Goal: Ask a question: Seek information or help from site administrators or community

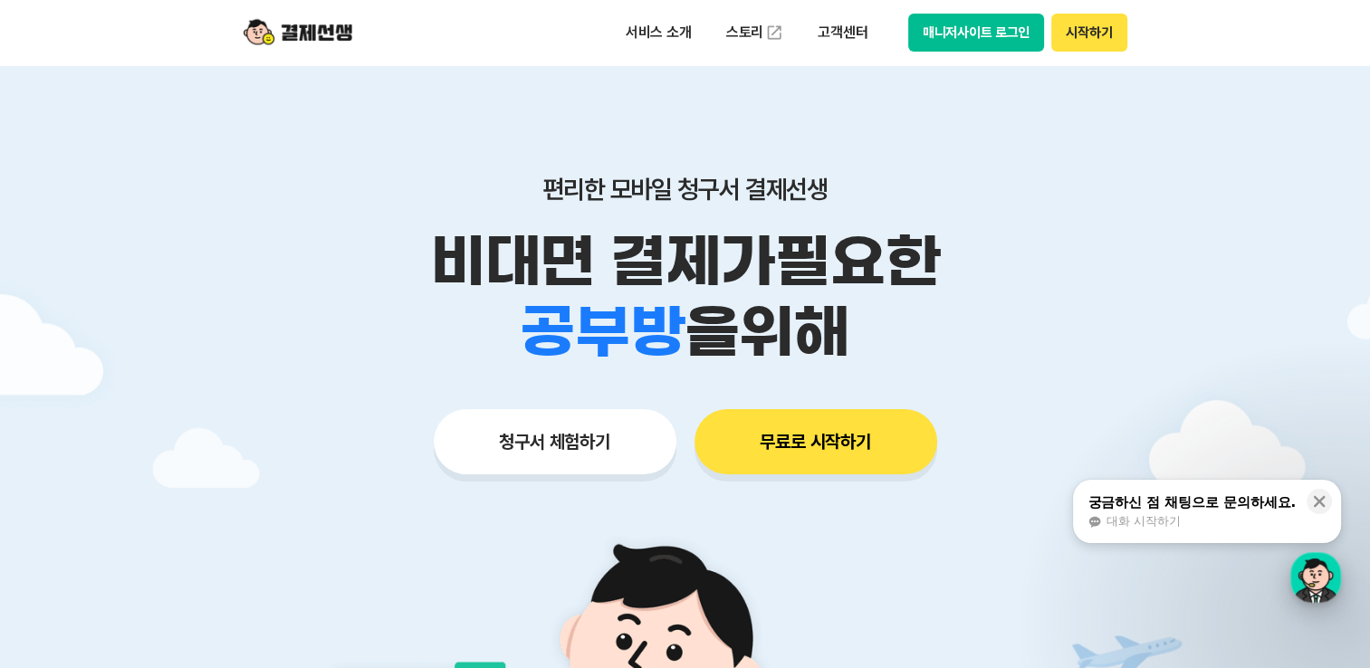
click at [1316, 580] on div "button" at bounding box center [1315, 577] width 51 height 51
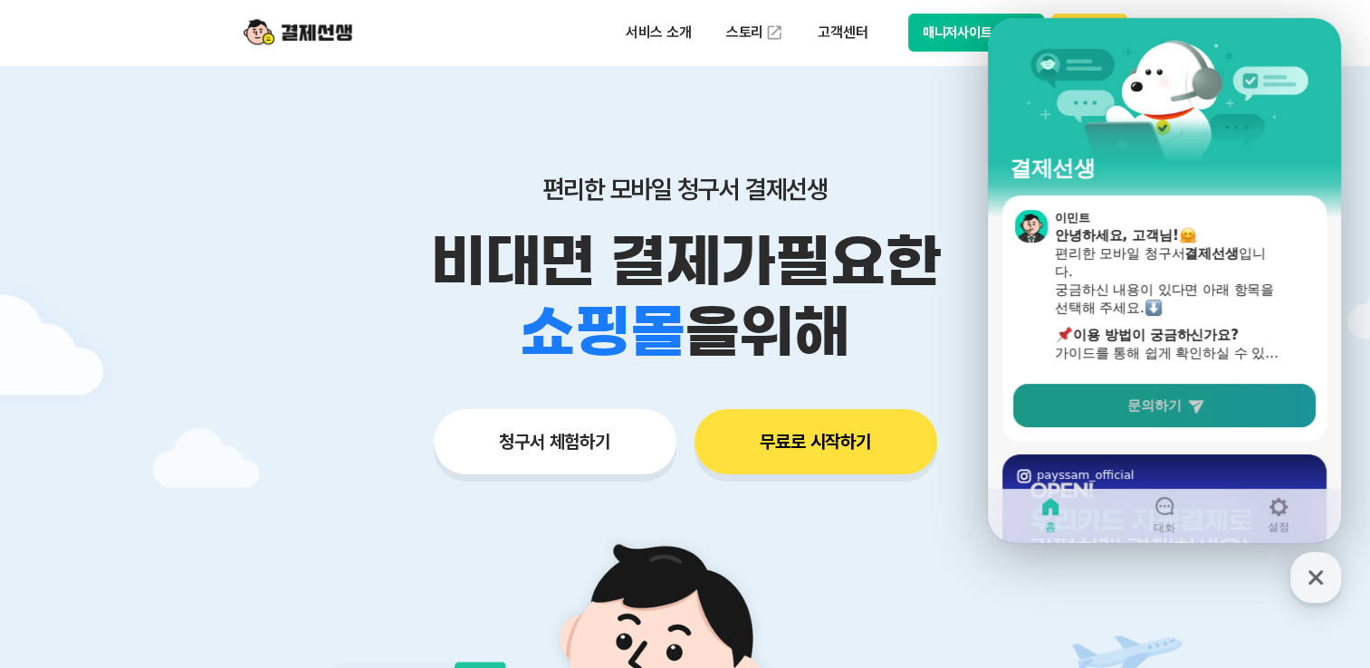
click at [1171, 411] on span "문의하기" at bounding box center [1154, 405] width 54 height 18
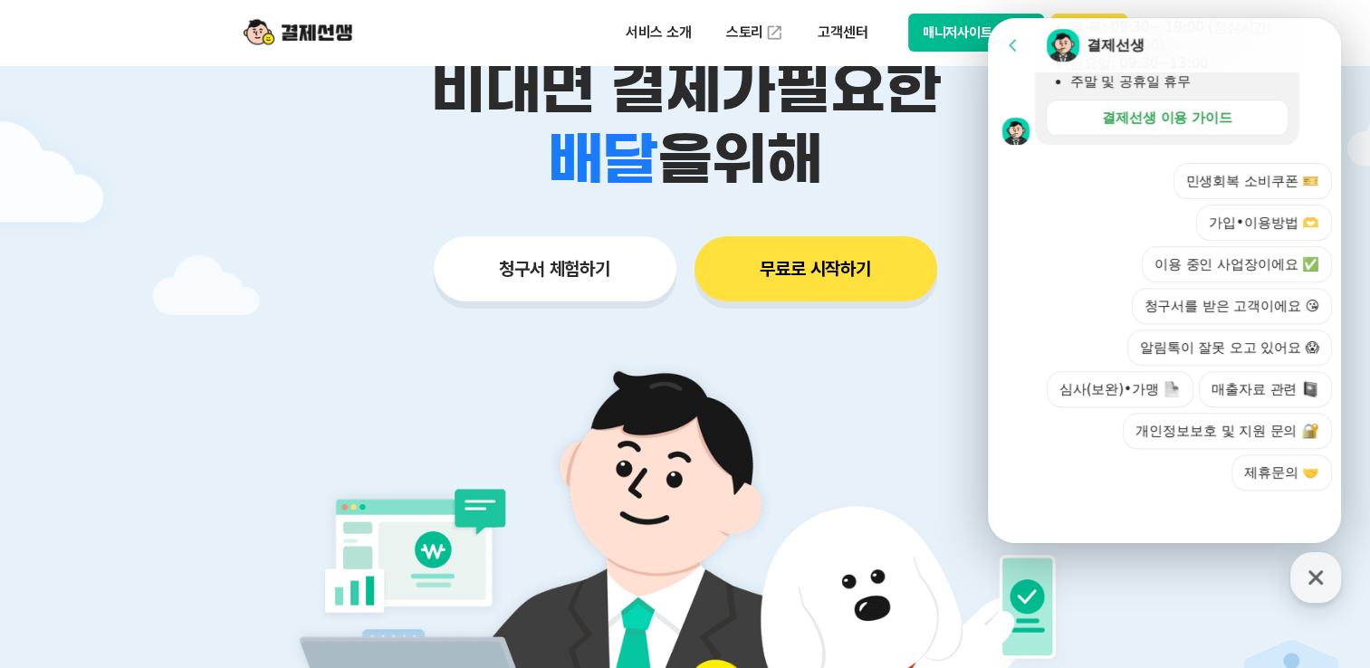
scroll to position [181, 0]
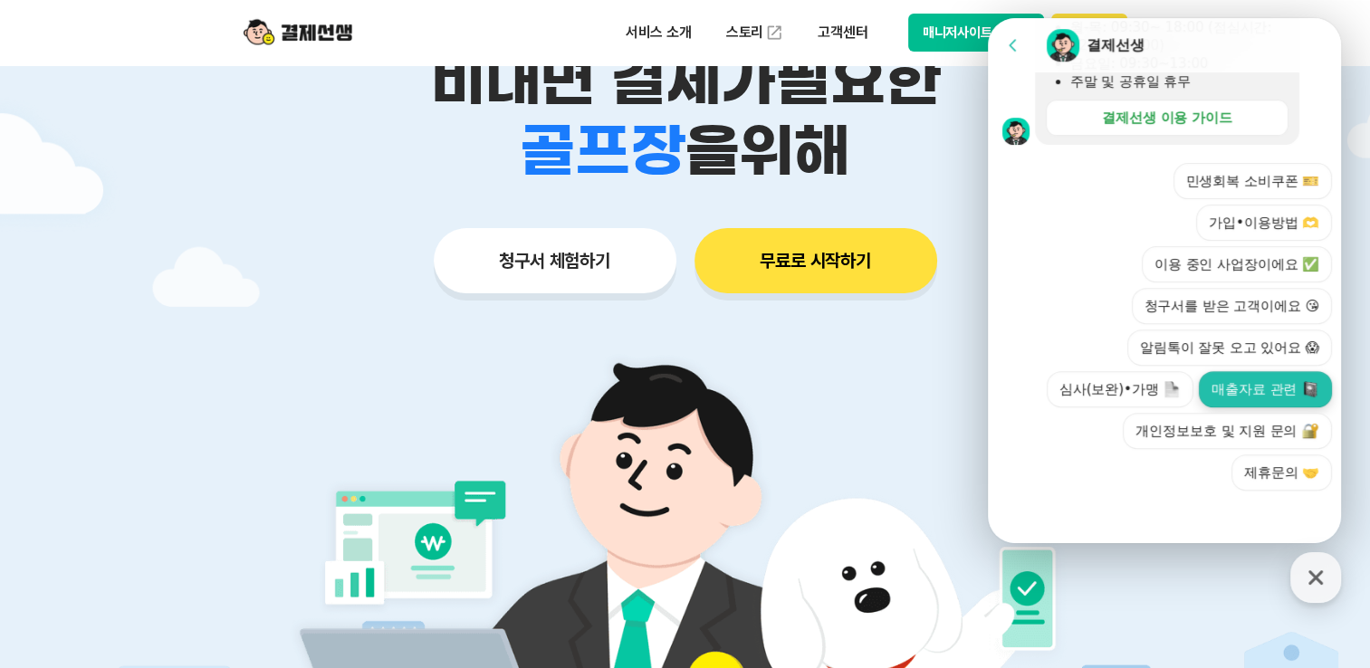
click at [1260, 386] on button "매출자료 관련" at bounding box center [1264, 389] width 133 height 36
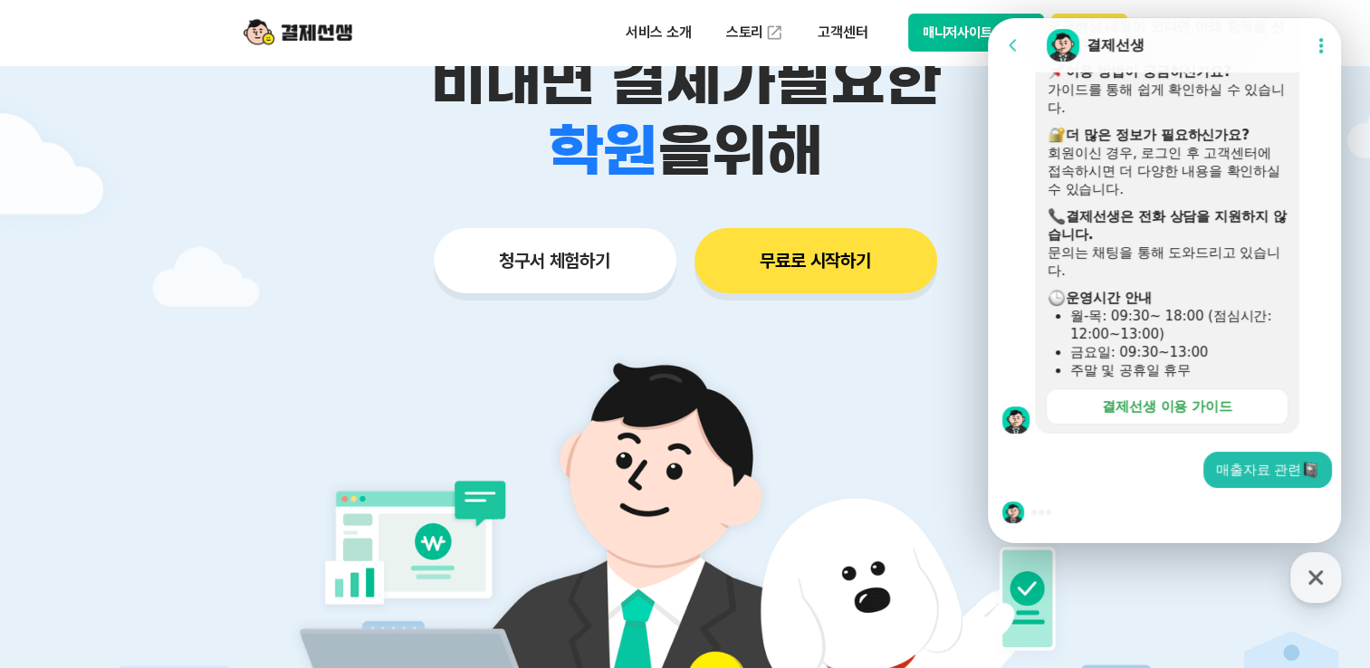
click at [1062, 513] on div at bounding box center [1167, 512] width 358 height 49
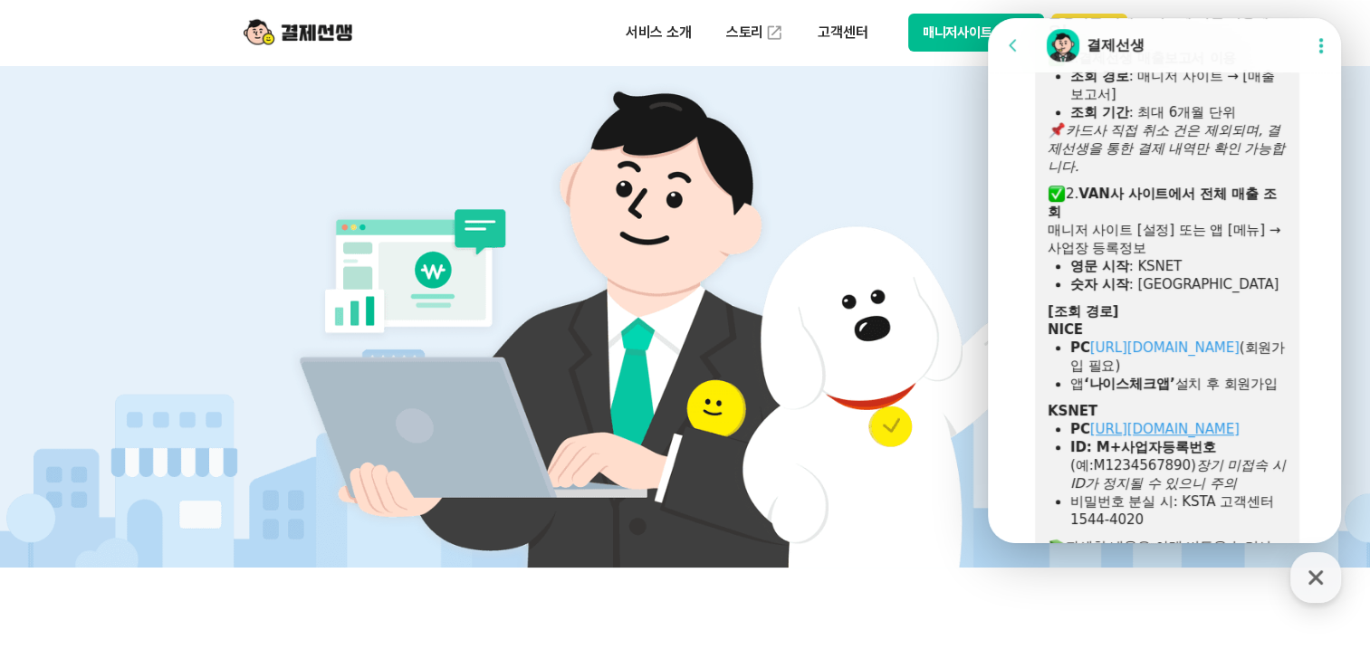
scroll to position [1206, 0]
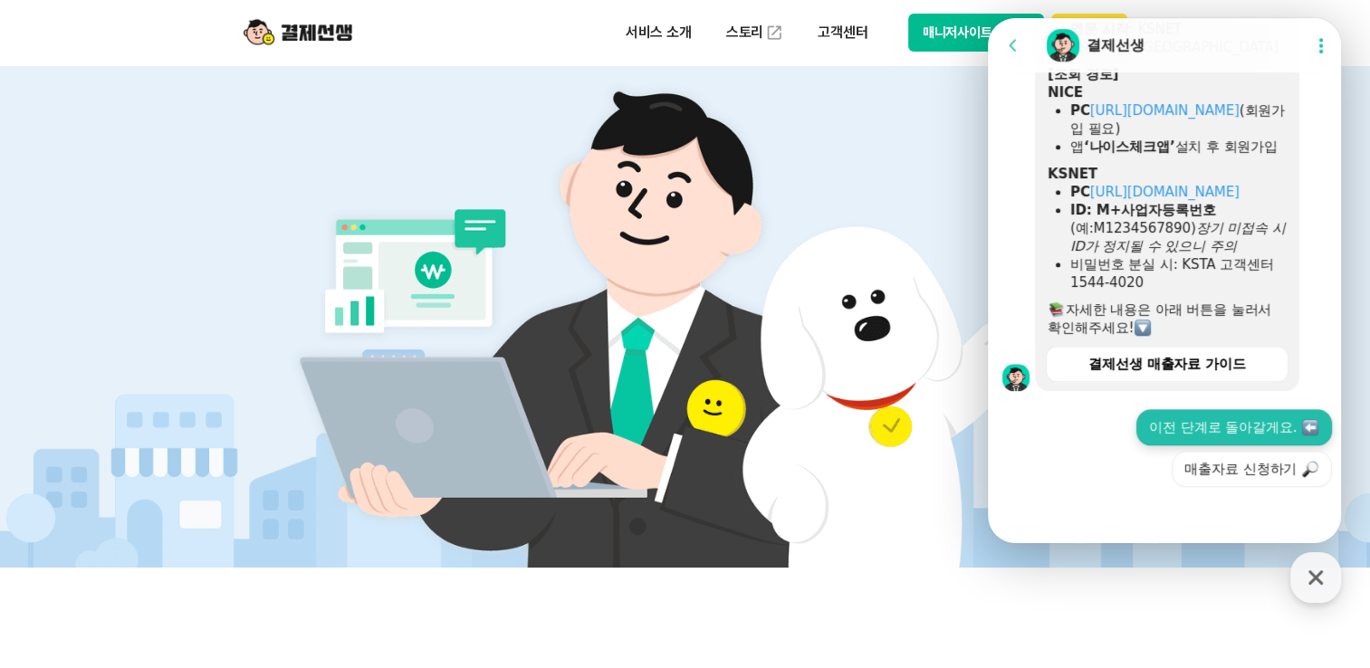
click at [1178, 432] on button "이전 단계로 돌아갈게요." at bounding box center [1234, 427] width 196 height 36
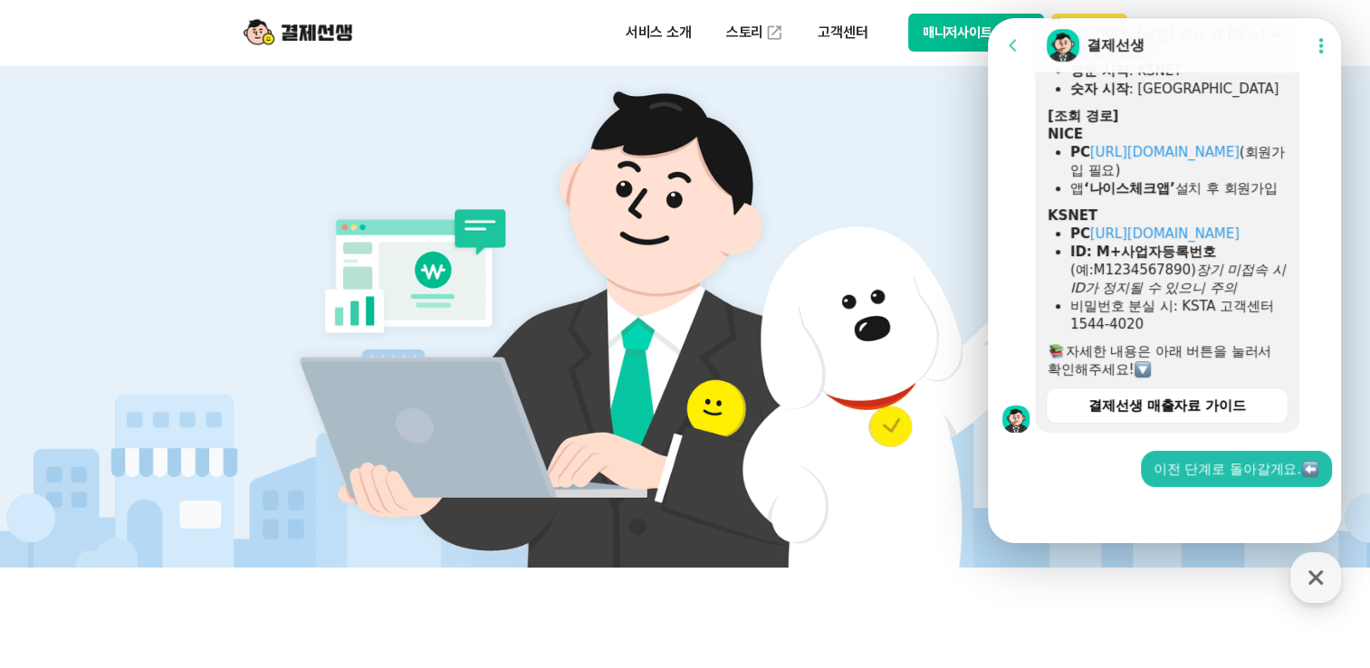
click at [1309, 469] on img at bounding box center [1310, 469] width 16 height 16
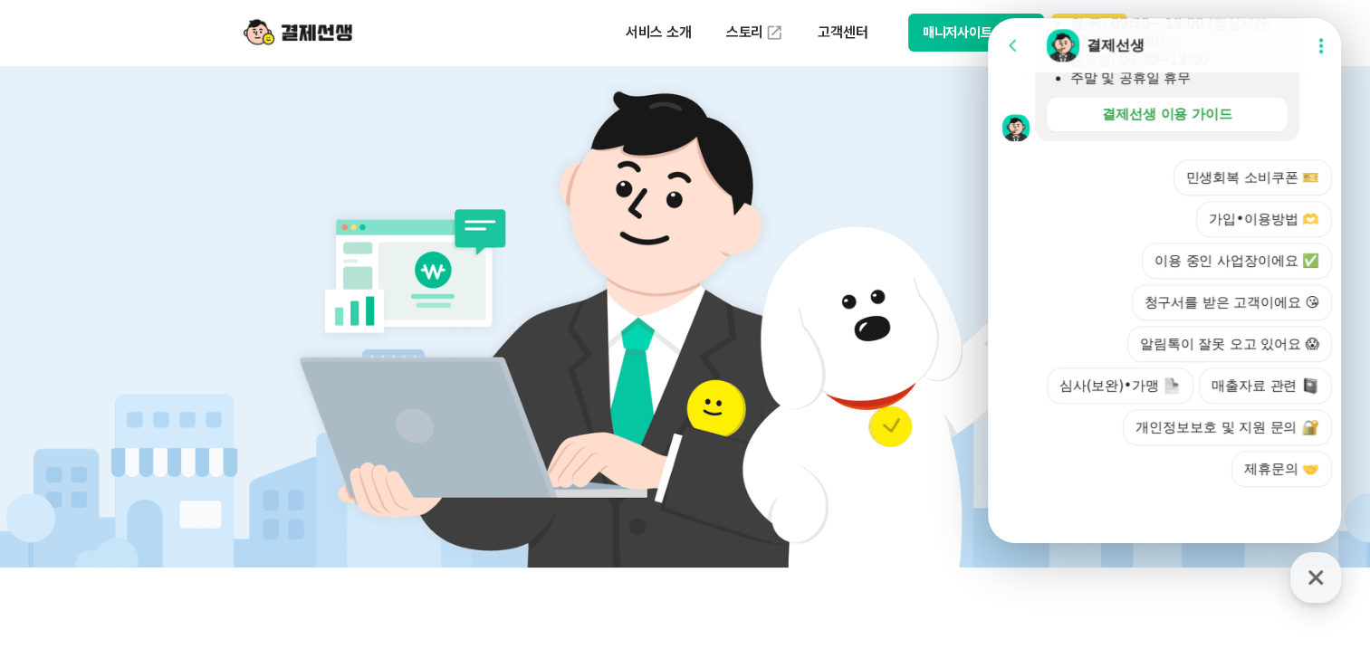
scroll to position [2019, 0]
click at [1217, 221] on button "가입•이용방법 🫶" at bounding box center [1264, 219] width 136 height 36
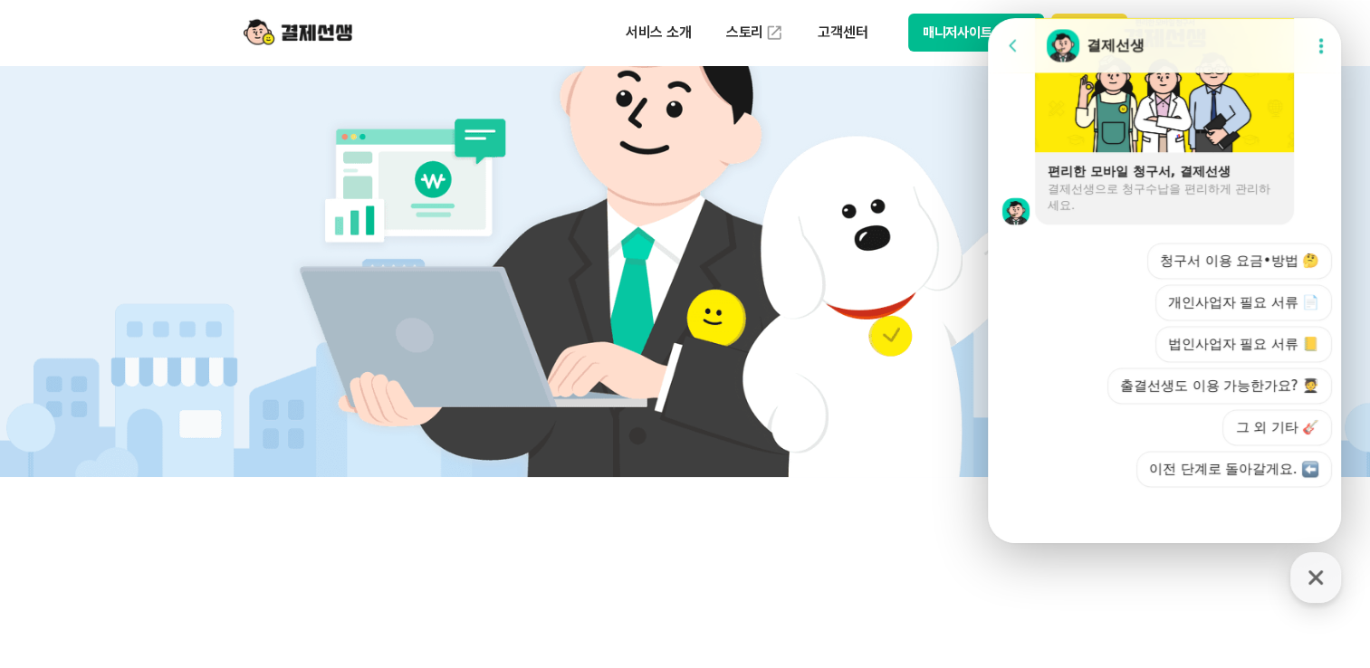
scroll to position [2799, 0]
click at [1233, 262] on button "청구서 이용 요금•방법 🤔" at bounding box center [1239, 261] width 185 height 36
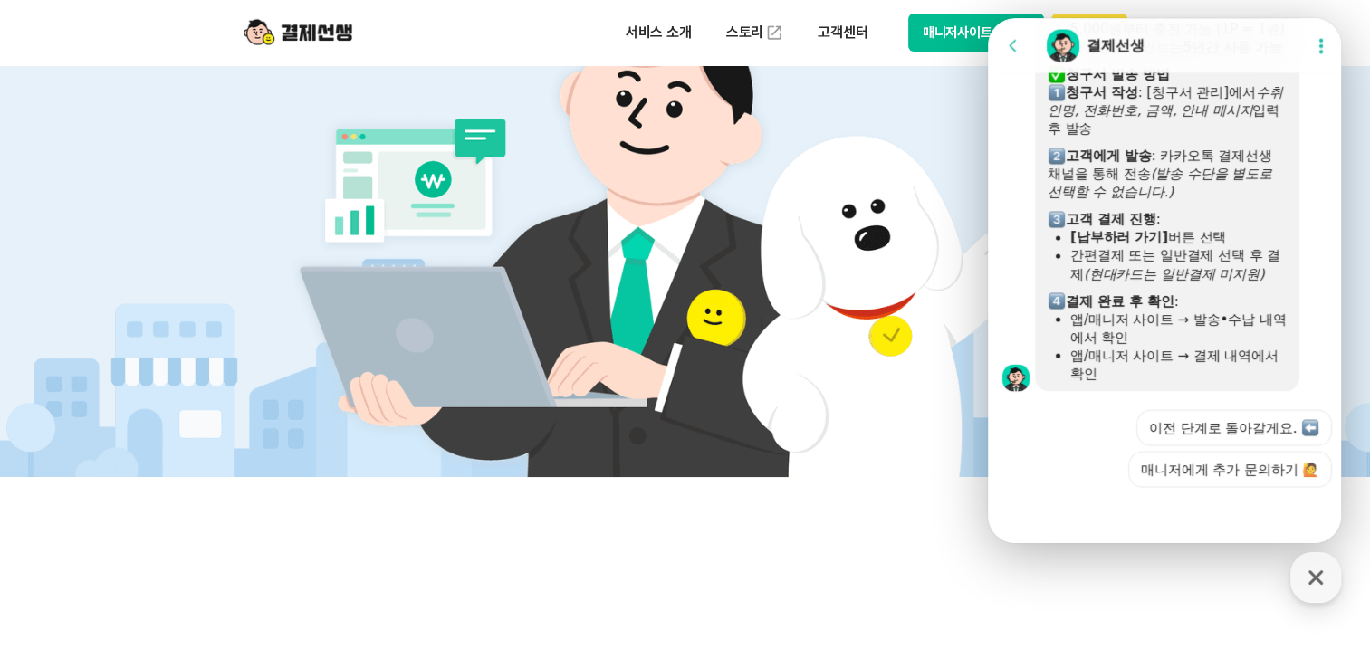
scroll to position [3335, 0]
click at [1199, 478] on button "매니저에게 추가 문의하기 🙋" at bounding box center [1230, 469] width 204 height 36
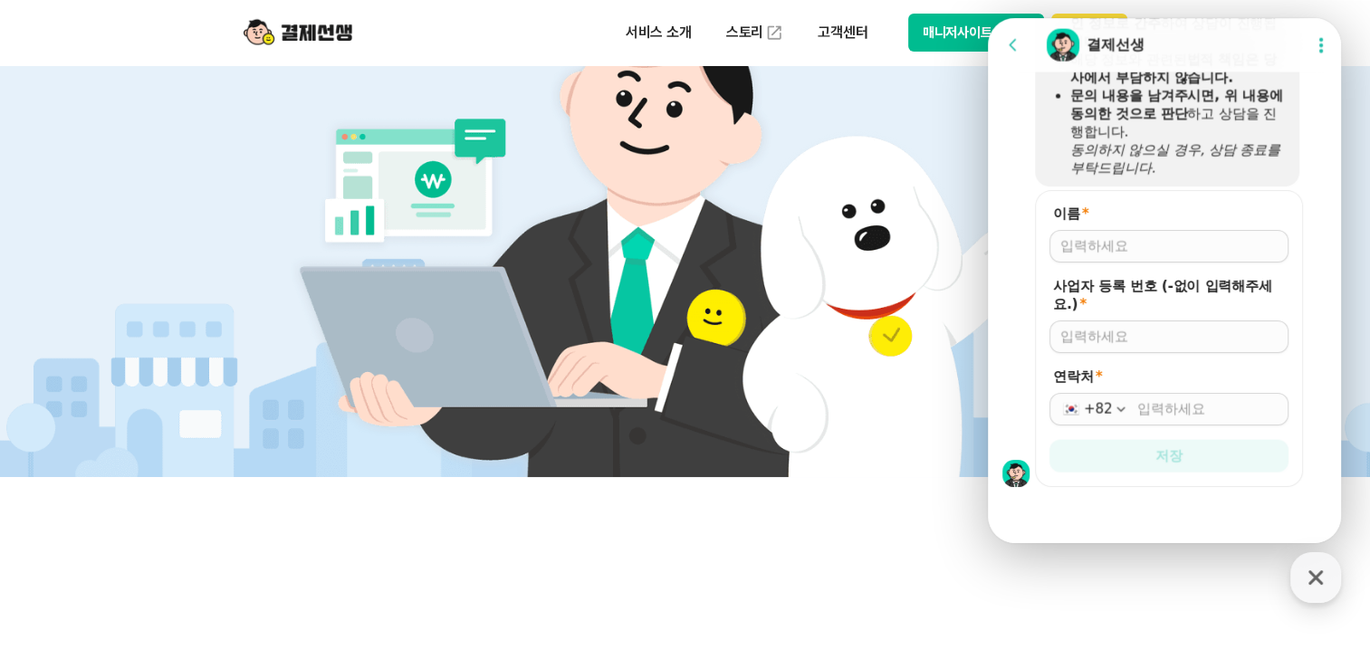
scroll to position [3945, 0]
click at [1116, 249] on input "이름 *" at bounding box center [1168, 246] width 217 height 18
type input "[PERSON_NAME]"
click at [1120, 336] on input "사업자 등록 번호 (-없이 입력해주세요.) *" at bounding box center [1168, 337] width 217 height 18
type input "1431602529"
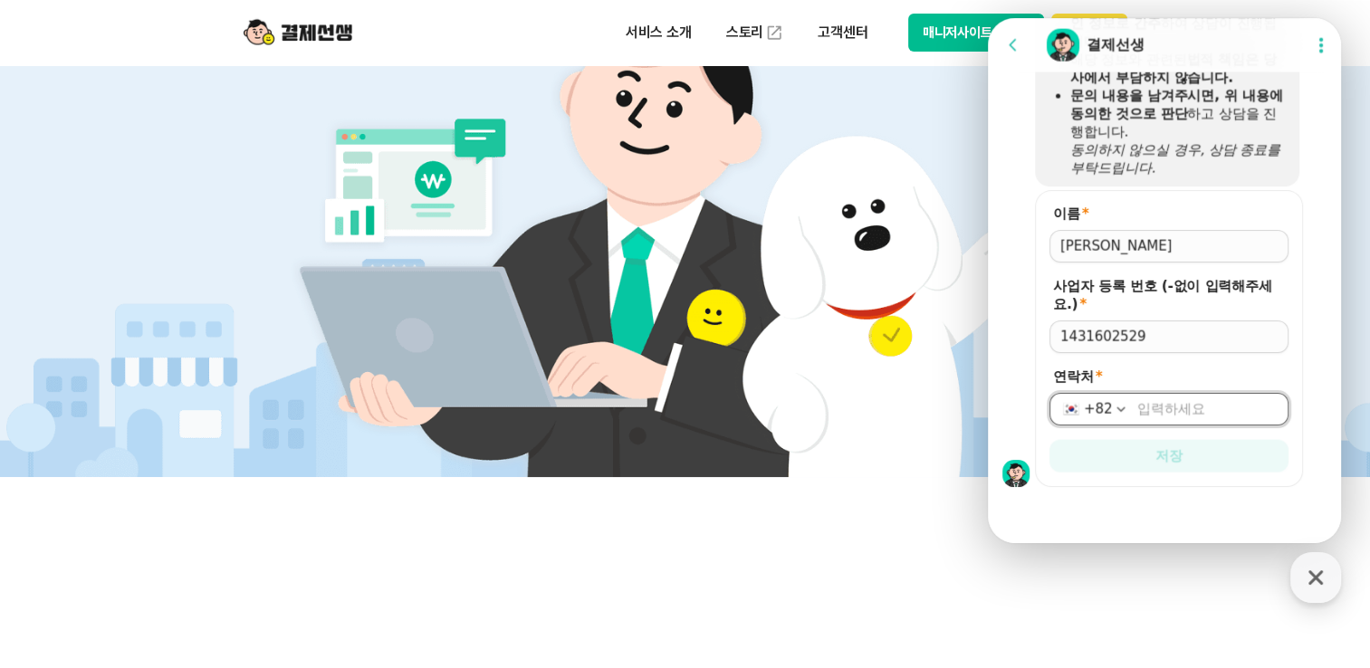
click at [1146, 411] on input "연락처 *" at bounding box center [1207, 409] width 140 height 18
type input "[PHONE_NUMBER]"
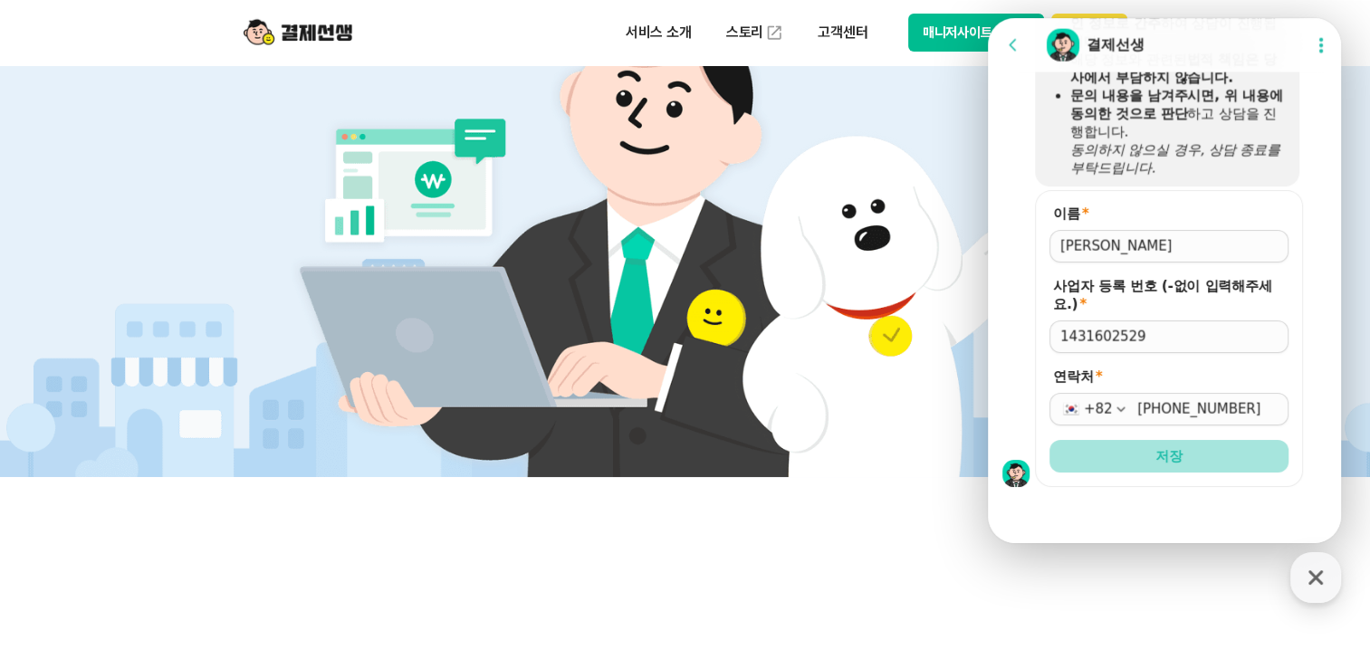
click at [1163, 460] on span "저장" at bounding box center [1168, 456] width 27 height 18
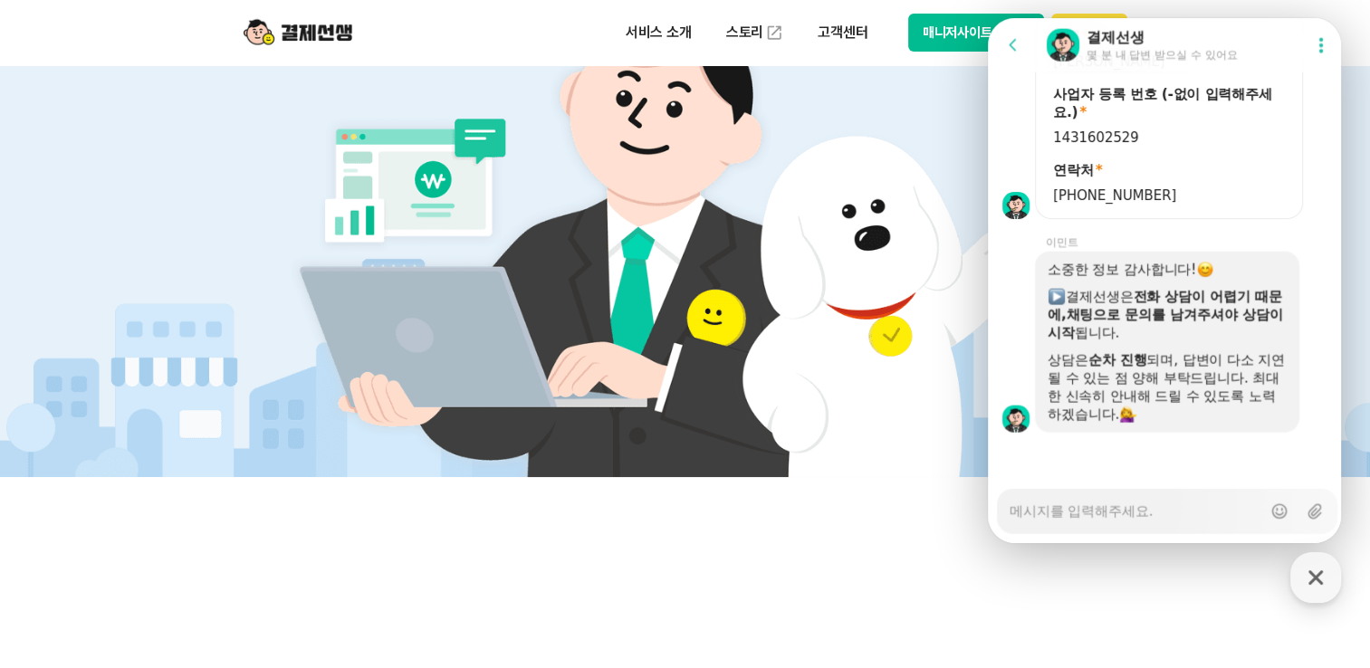
scroll to position [4122, 0]
type textarea "x"
type textarea "d"
type textarea "x"
type textarea "dh"
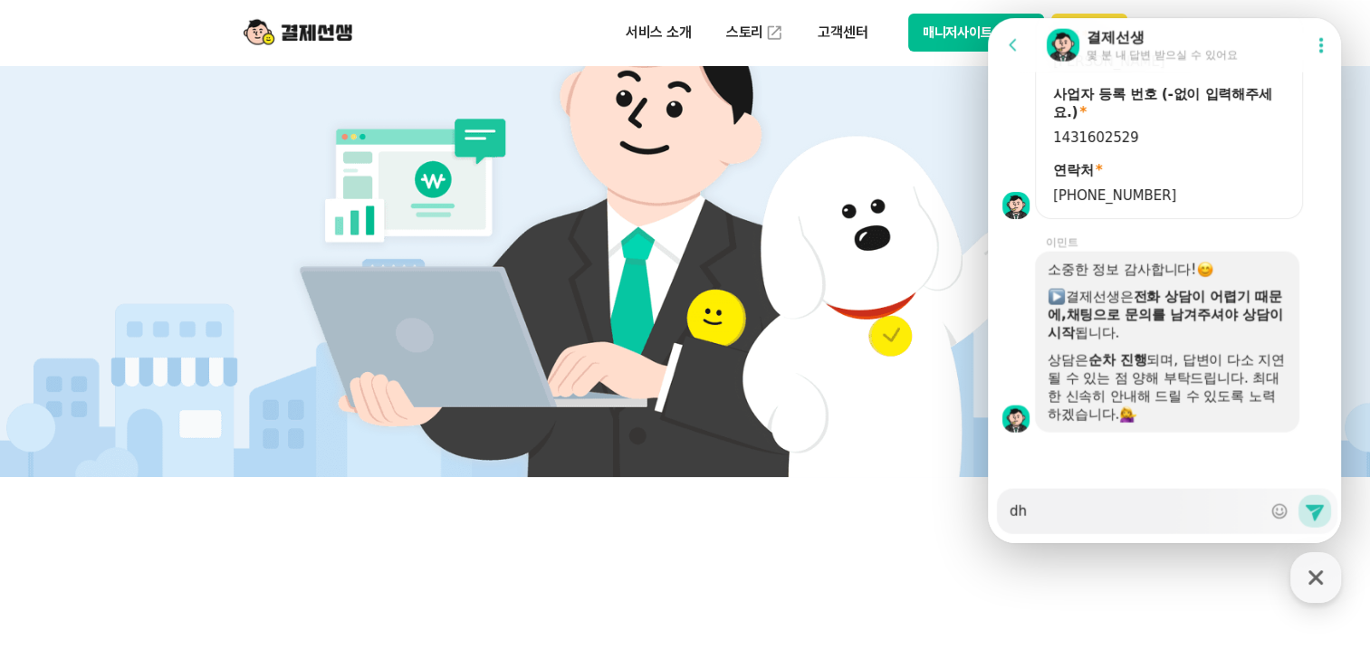
type textarea "x"
type textarea "dhs"
type textarea "x"
type textarea "dhsm"
type textarea "x"
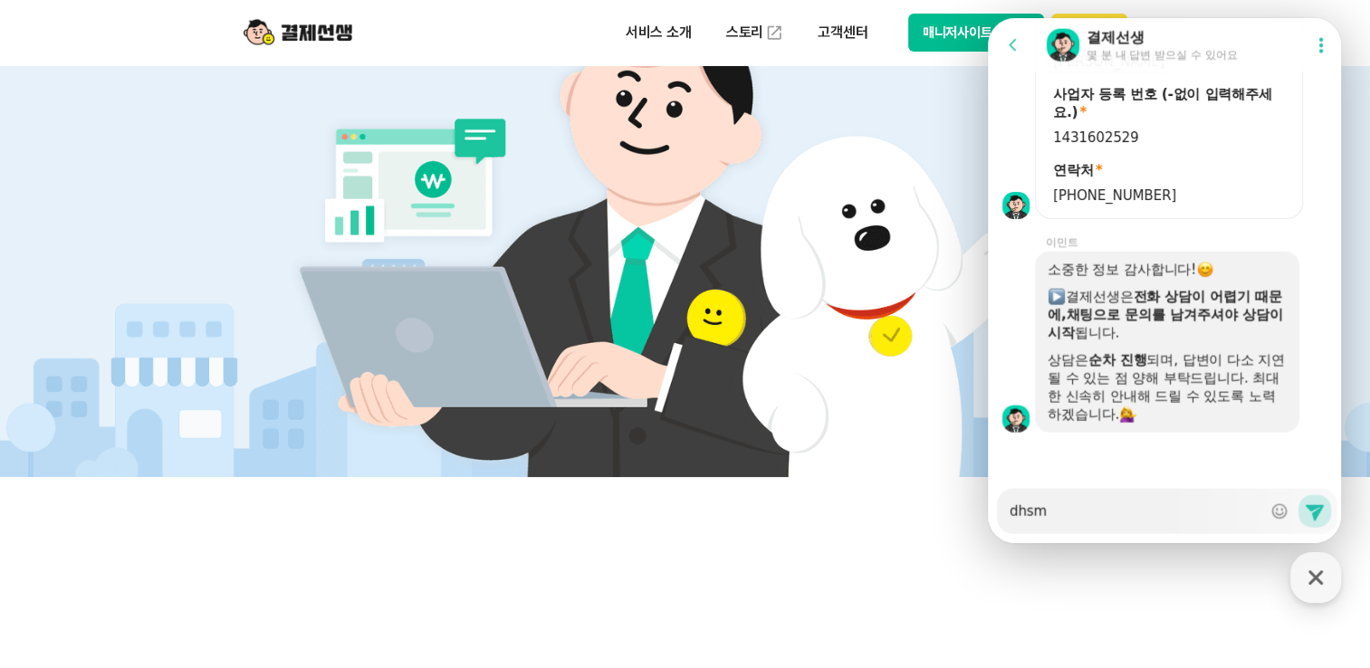
type textarea "dhsmf"
type textarea "x"
type textarea "dhsm"
type textarea "x"
type textarea "dhs"
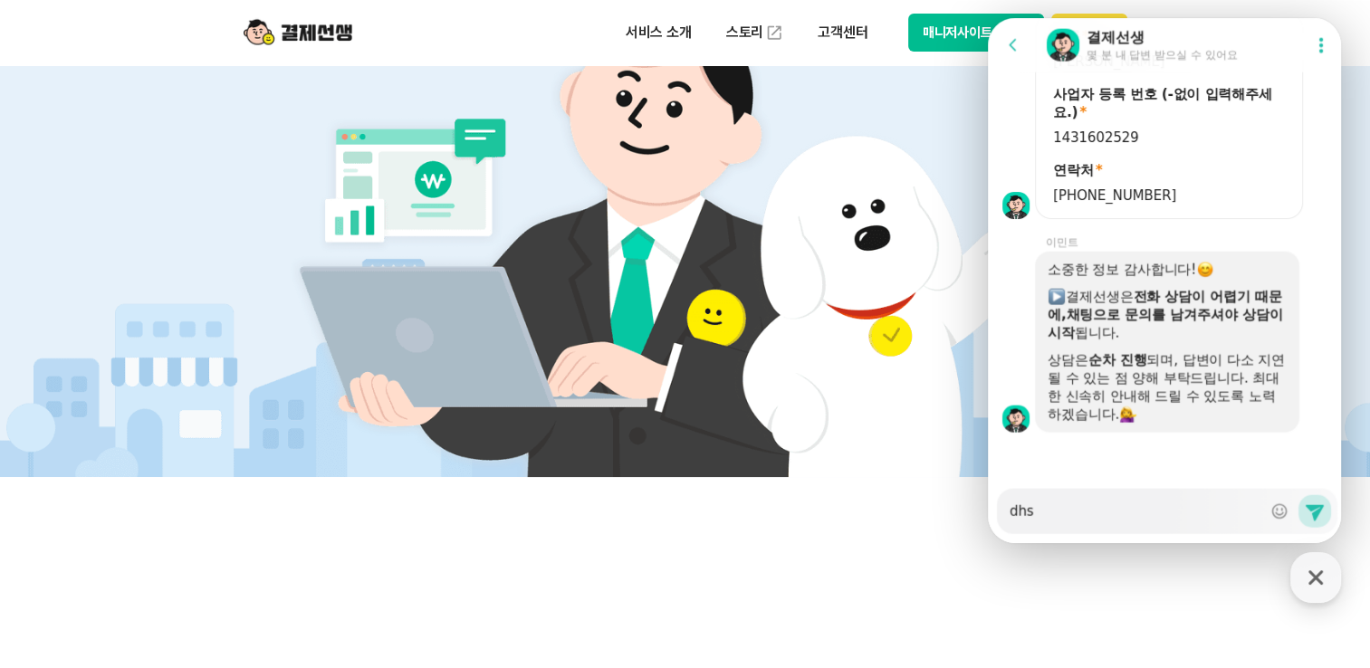
type textarea "x"
type textarea "dh"
type textarea "x"
type textarea "d"
type textarea "x"
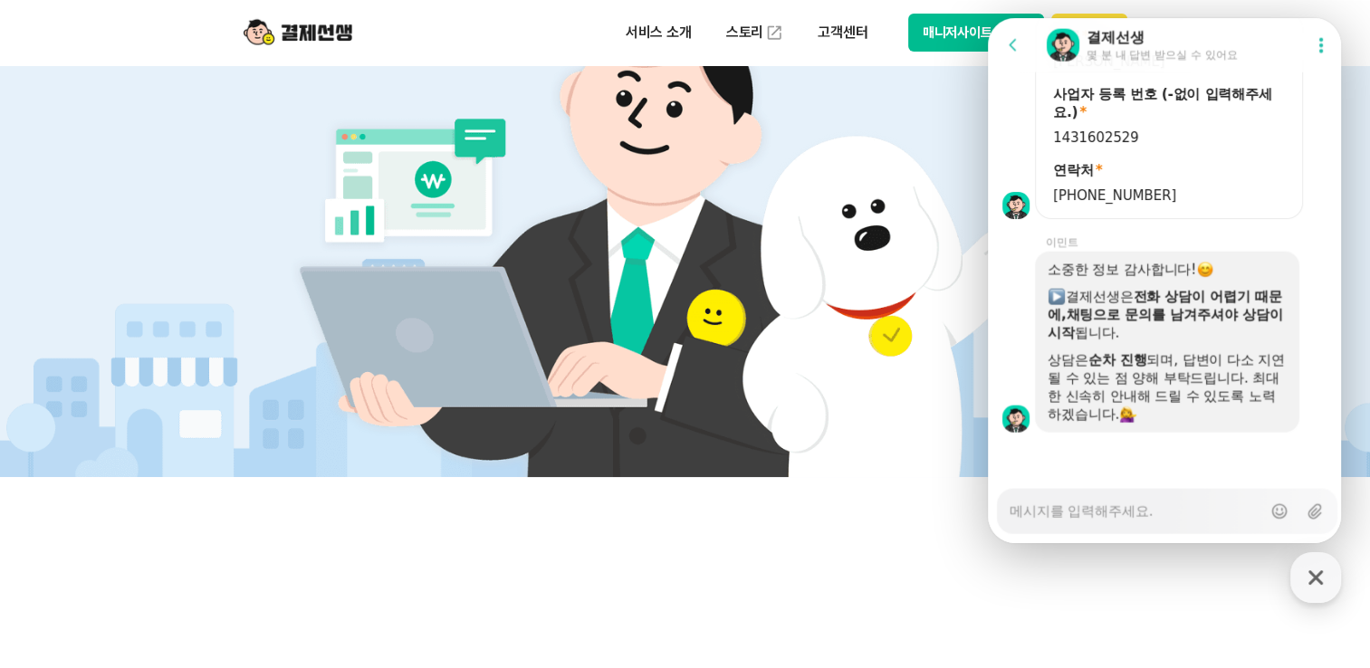
type textarea "x"
type textarea "ㅇ"
type textarea "x"
type textarea "오"
type textarea "x"
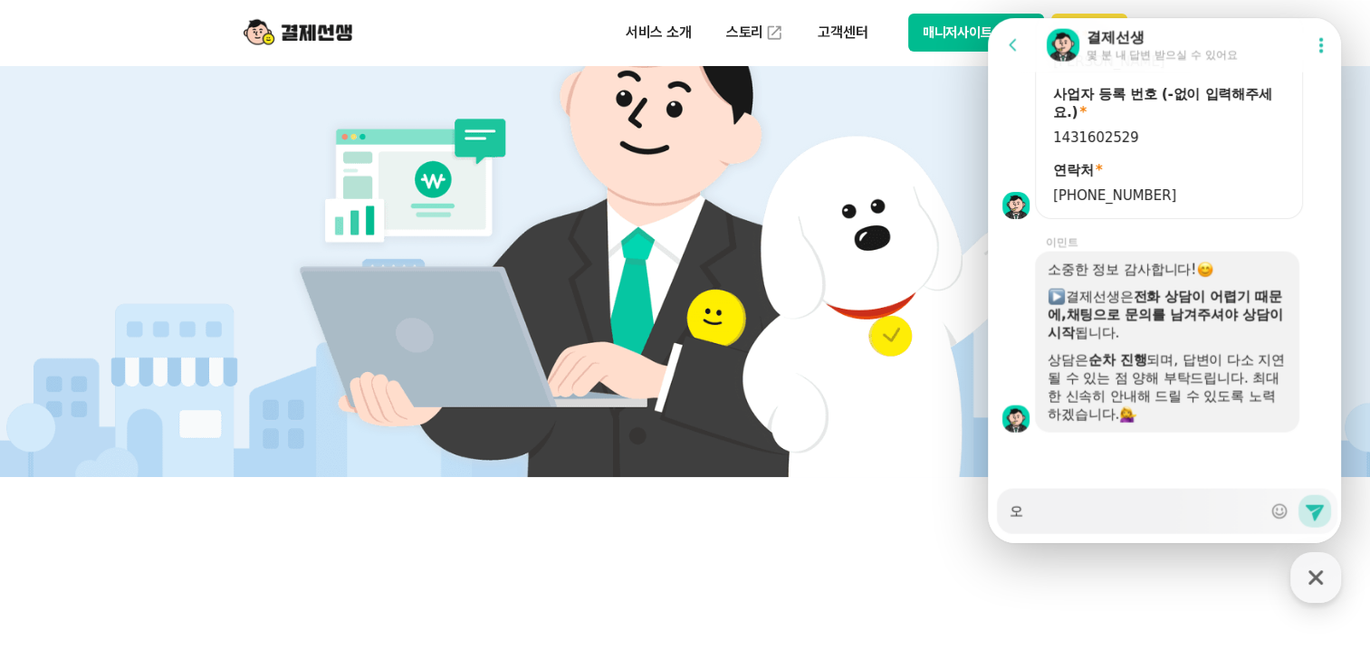
type textarea "온"
type textarea "x"
type textarea "[DEMOGRAPHIC_DATA]"
type textarea "x"
type textarea "[DATE]"
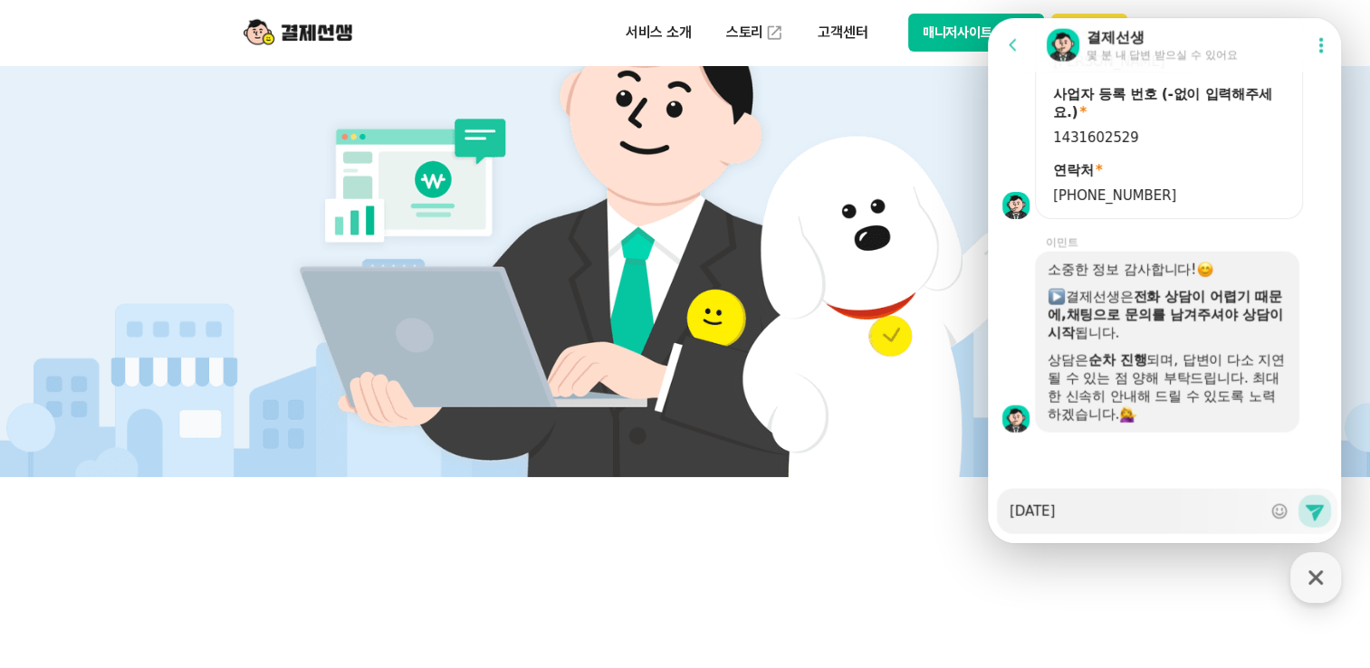
type textarea "x"
type textarea "[DATE] 드"
type textarea "x"
type textarea "[DATE] 등"
type textarea "x"
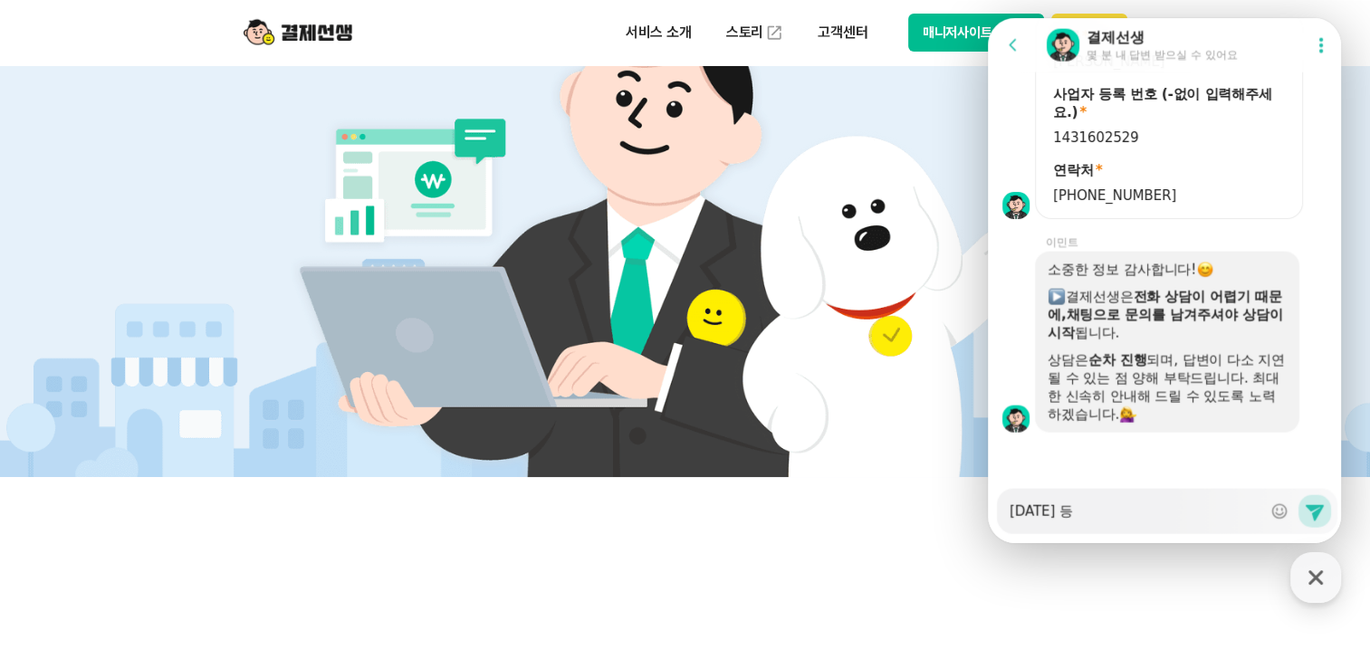
type textarea "[DATE] 등ㄹ"
type textarea "x"
type textarea "[DATE] 등로"
type textarea "x"
type textarea "[DATE] 등록"
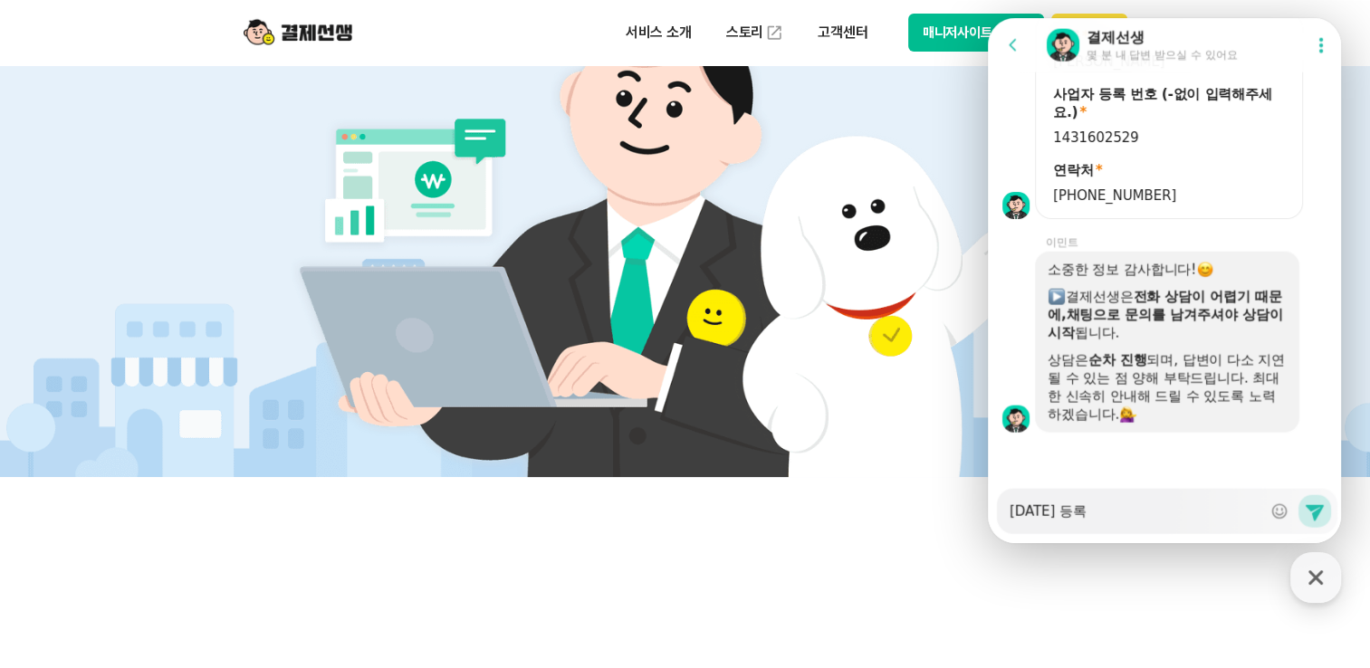
type textarea "x"
type textarea "[DATE] 등록ㅎ"
type textarea "x"
type textarea "[DATE] 등록해"
type textarea "x"
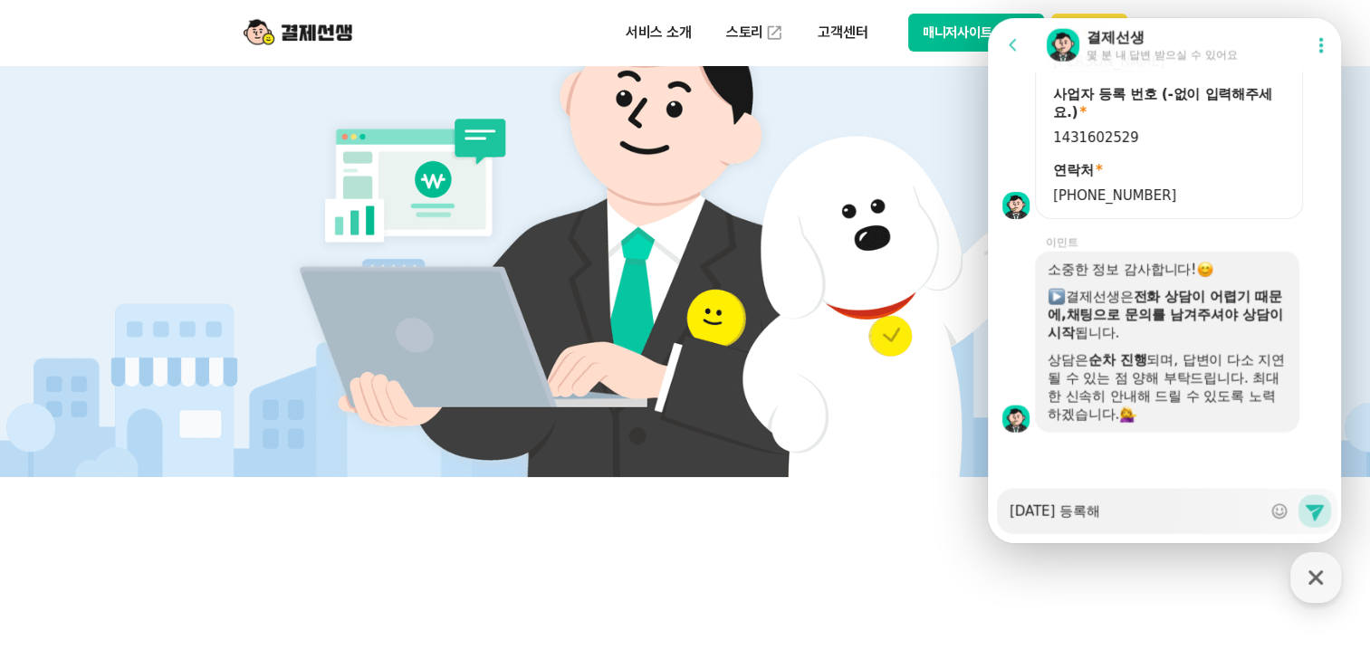
type textarea "[DATE] 등록했"
type textarea "x"
type textarea "[DATE] 등록했ㄴ"
type textarea "x"
type textarea "[DATE] 등록했느"
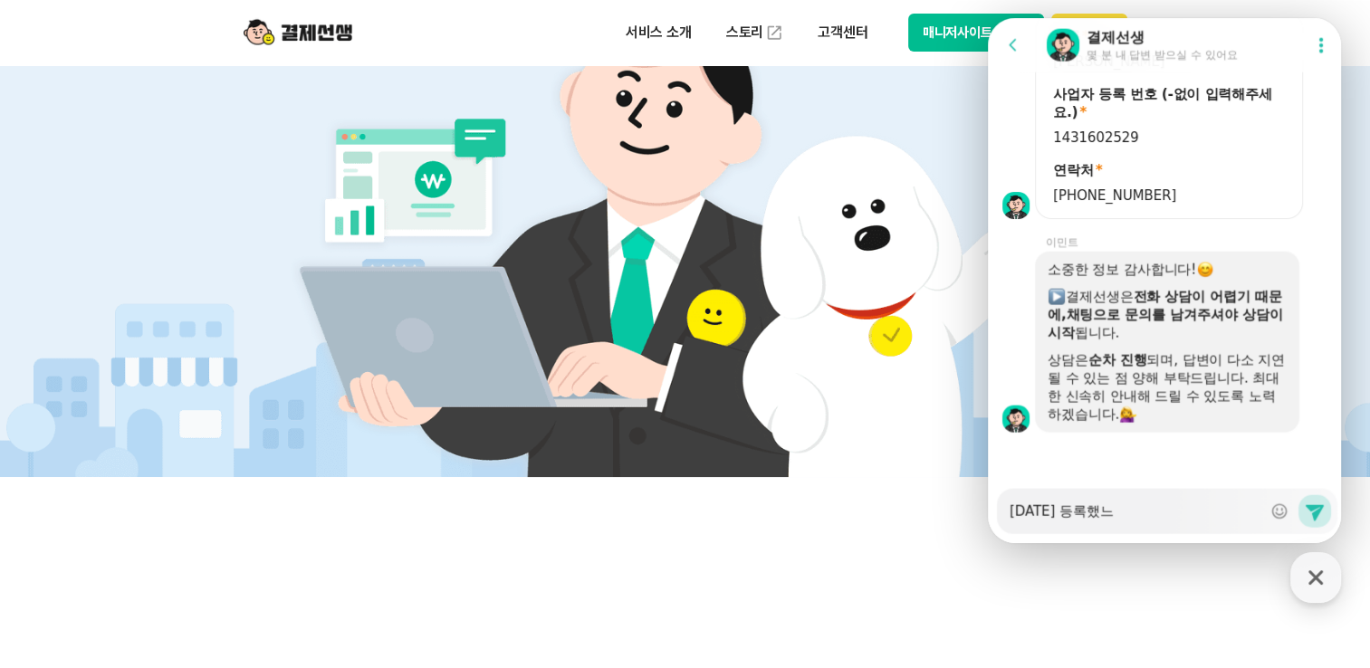
type textarea "x"
type textarea "[DATE] 등록했는"
type textarea "x"
type textarea "[DATE] 등록했는ㄷ"
type textarea "x"
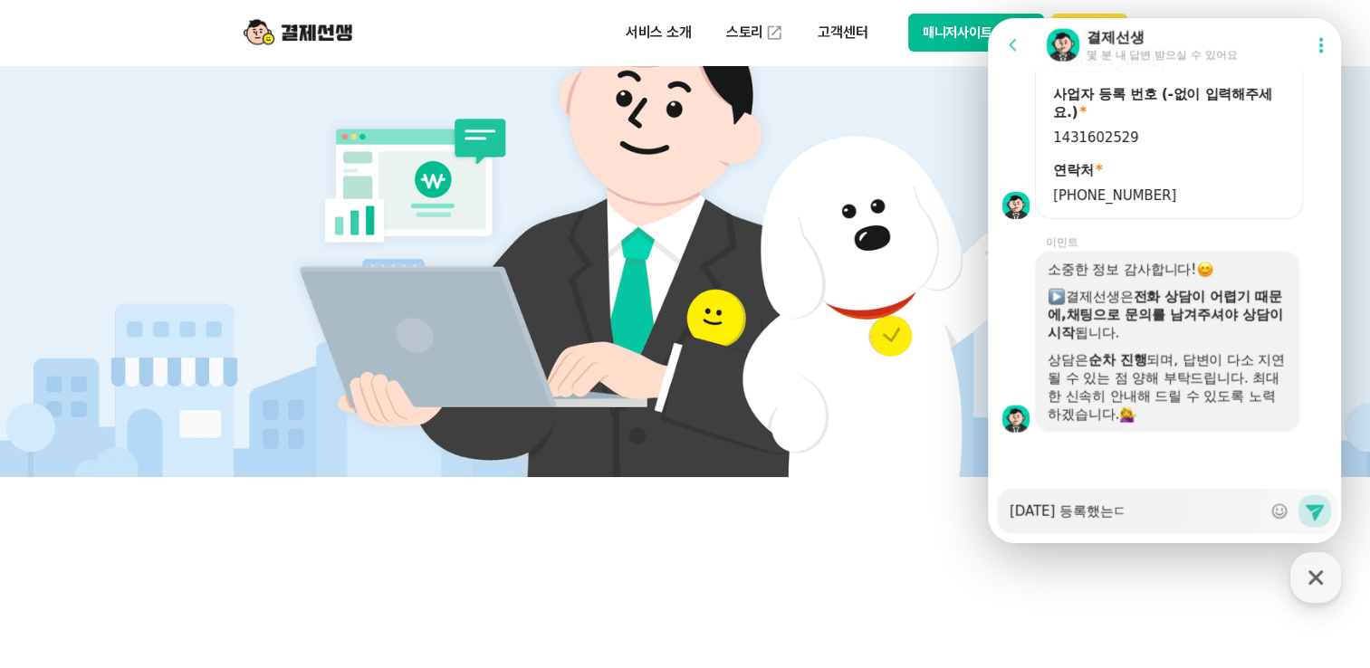
type textarea "[DATE] 등록했는데"
type textarea "x"
type textarea "[DATE] 등록했는데요"
type textarea "x"
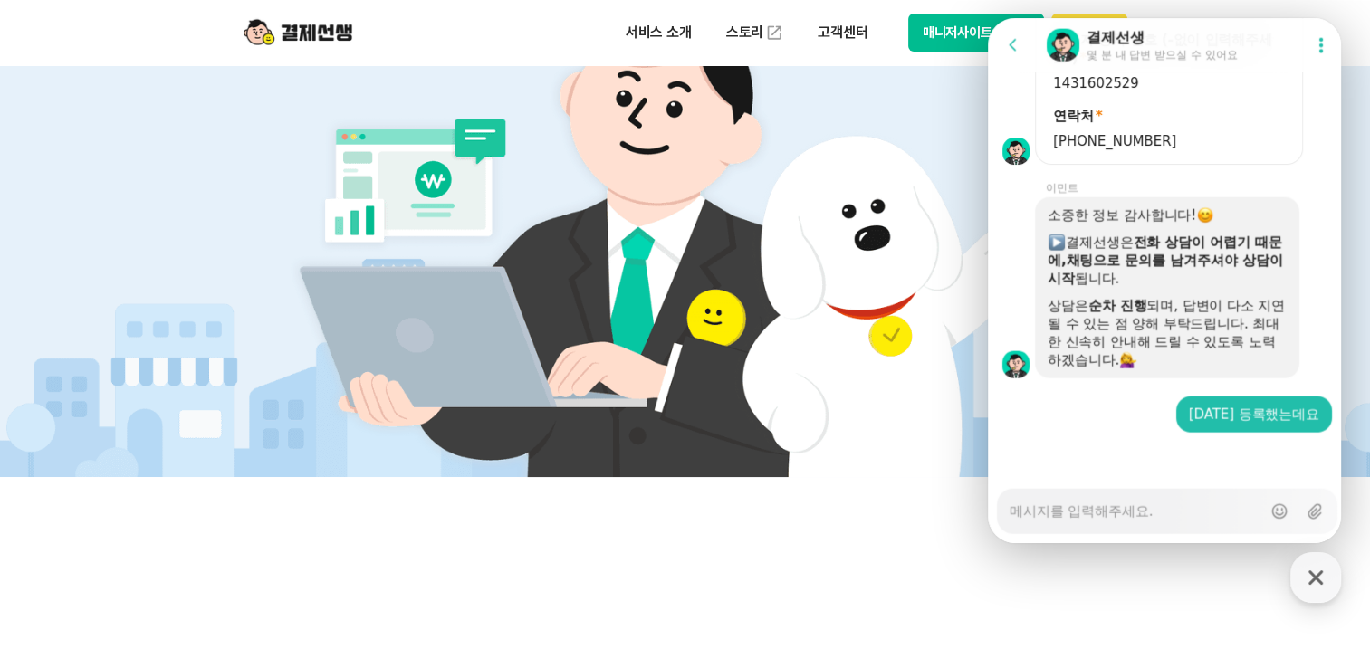
type textarea "x"
type textarea "ㅅ"
type textarea "x"
type textarea "상"
type textarea "x"
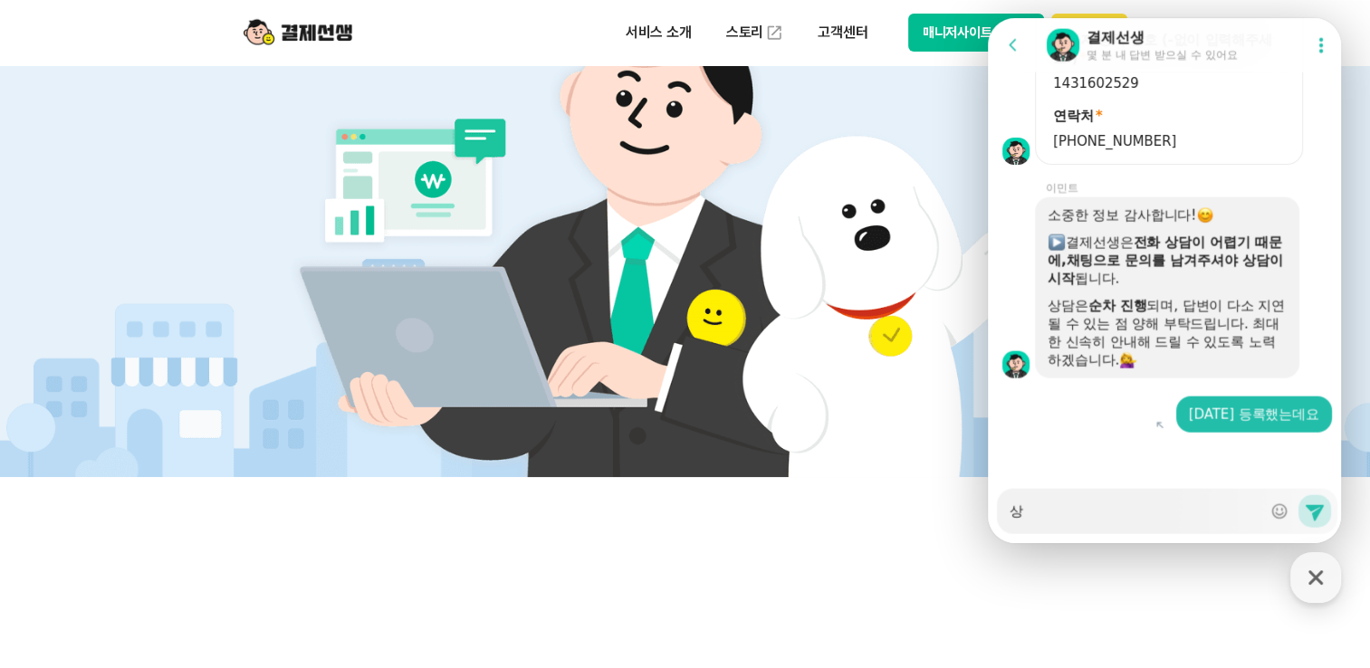
type textarea "[DEMOGRAPHIC_DATA]"
type textarea "x"
type textarea "사업"
type textarea "x"
type textarea "사업다"
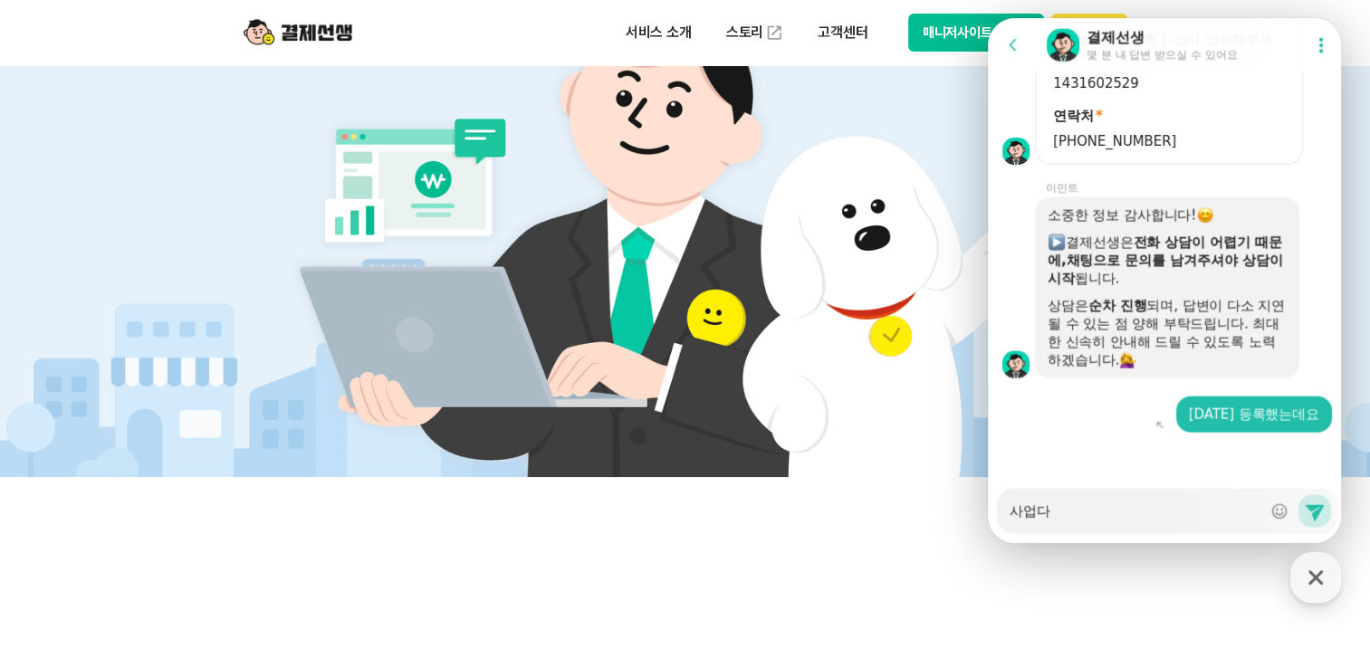
type textarea "x"
type textarea "사업ㄷ"
type textarea "x"
type textarea "사업"
type textarea "x"
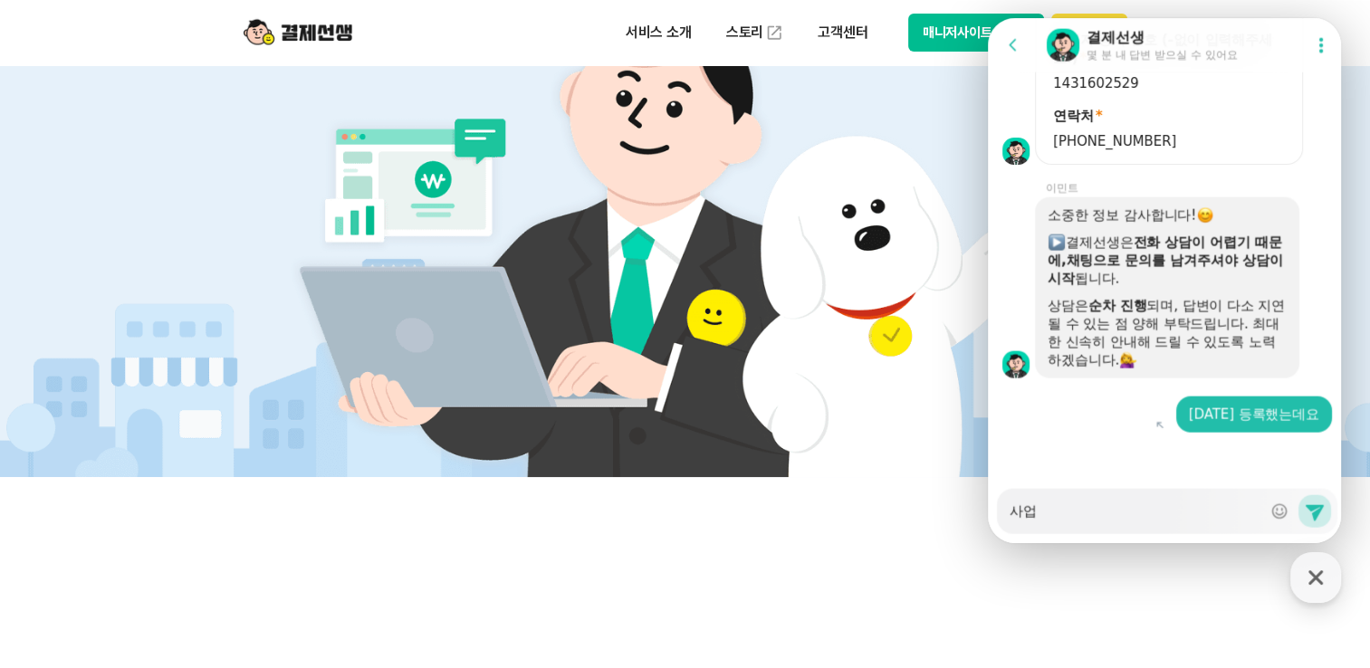
type textarea "사업ㅈ"
type textarea "x"
type textarea "사업자"
type textarea "x"
type textarea "사업작"
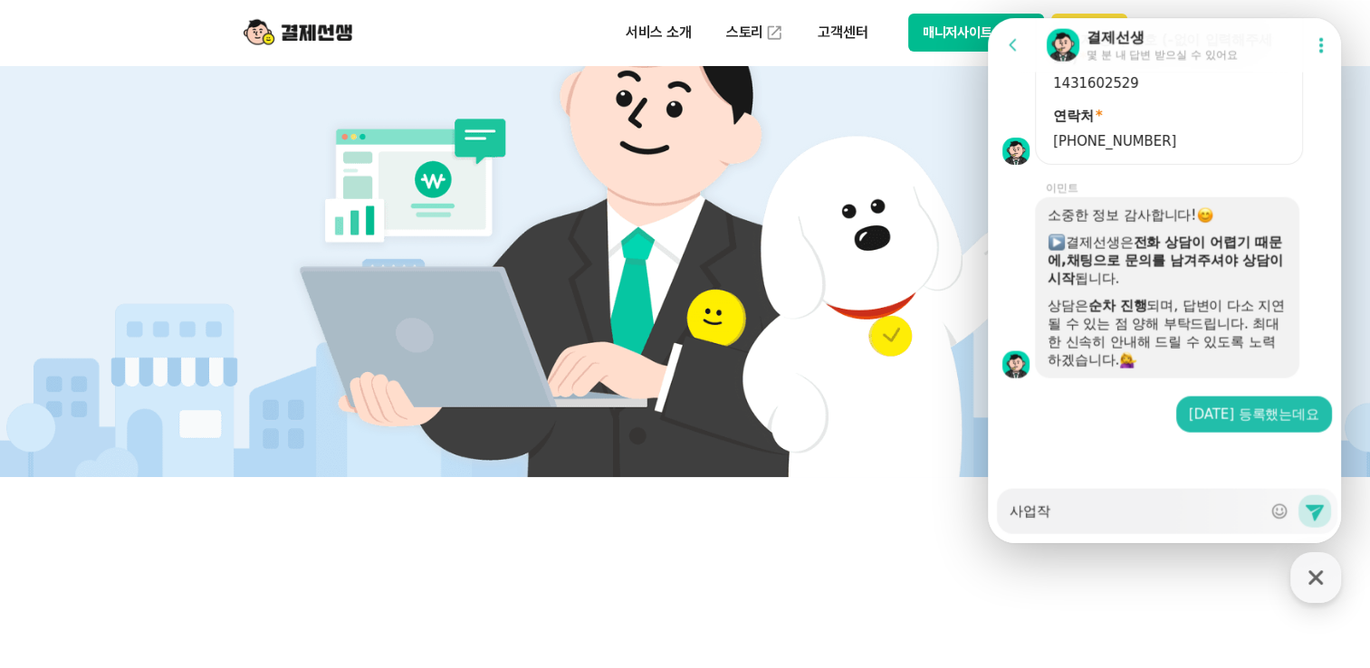
type textarea "x"
type textarea "사업자계"
type textarea "x"
type textarea "사업자계조"
type textarea "x"
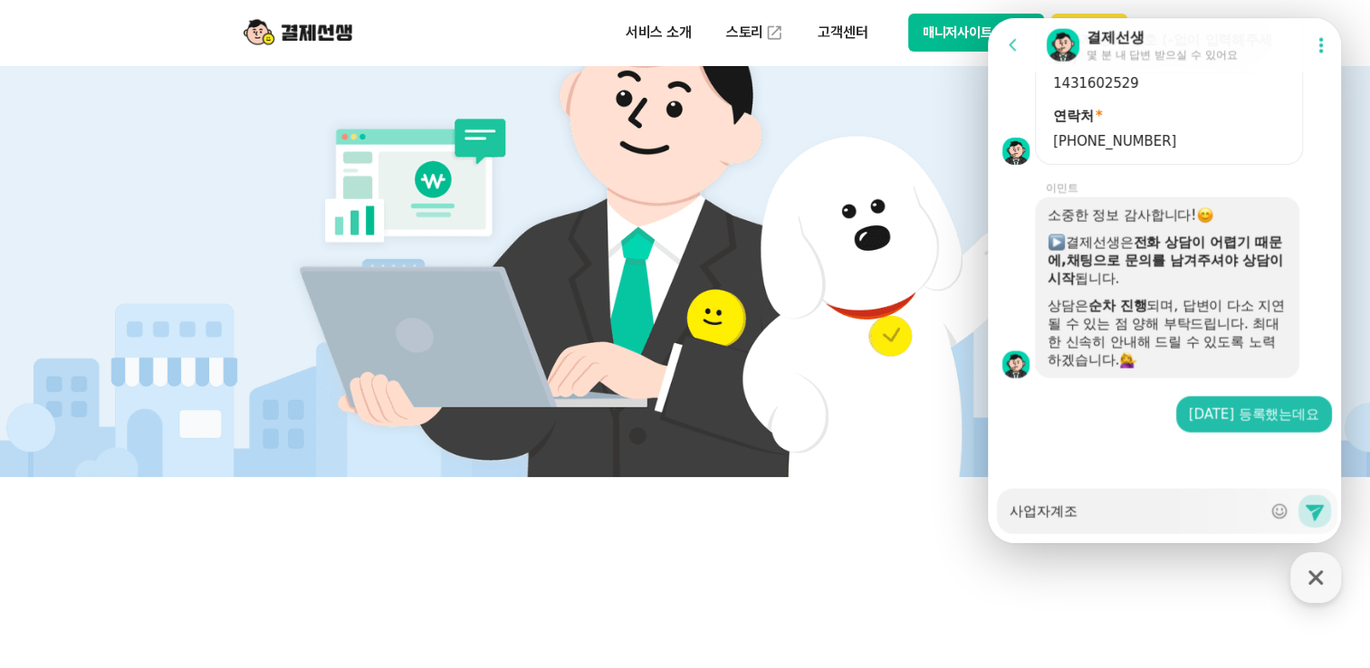
type textarea "사업자계좌"
type textarea "x"
type textarea "사업자계좝"
type textarea "x"
type textarea "사업자계좌버"
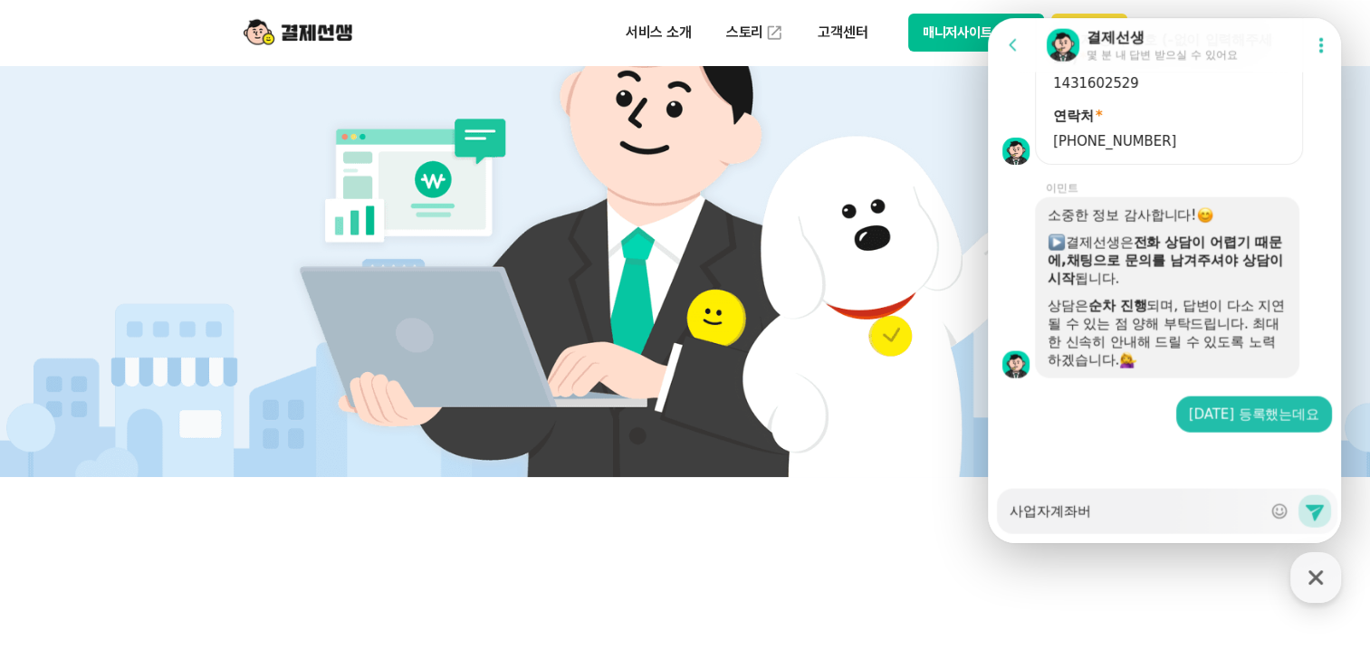
type textarea "x"
type textarea "사업자계좌번"
type textarea "x"
type textarea "사업자계좌번호"
type textarea "x"
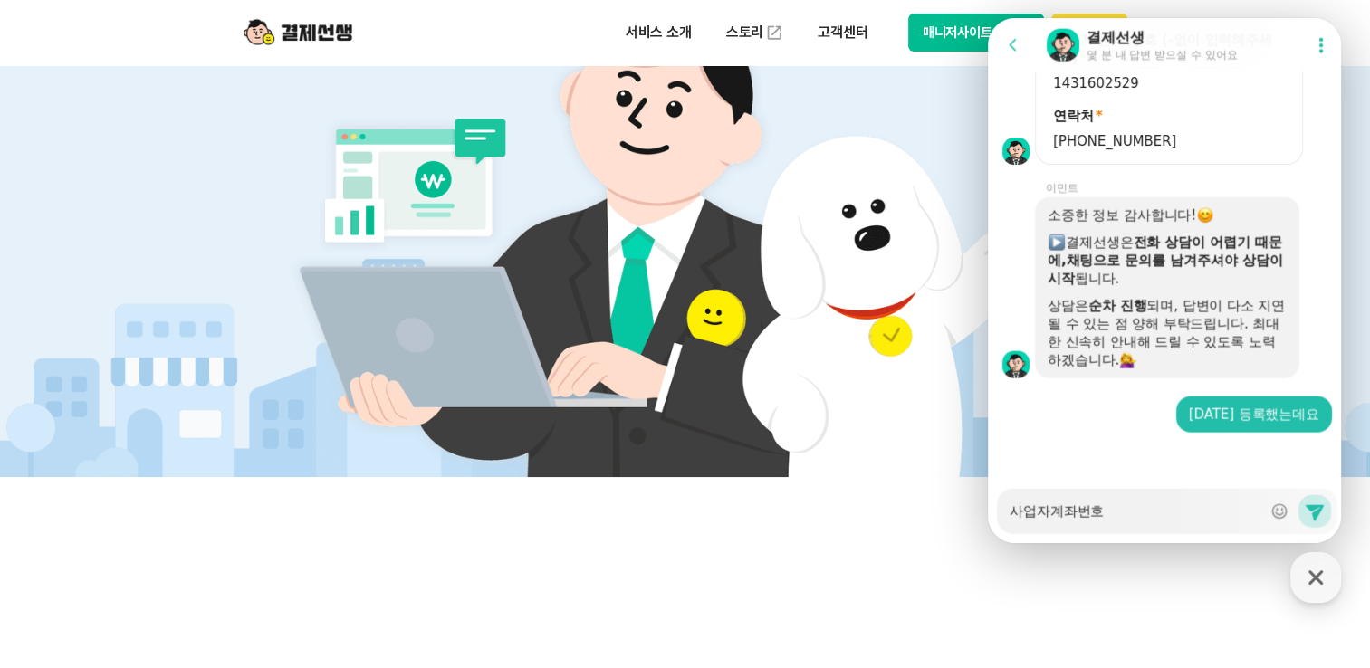
type textarea "사업자계좌번혿"
type textarea "x"
type textarea "사업자계좌번호드"
type textarea "x"
type textarea "사업자계좌번호등"
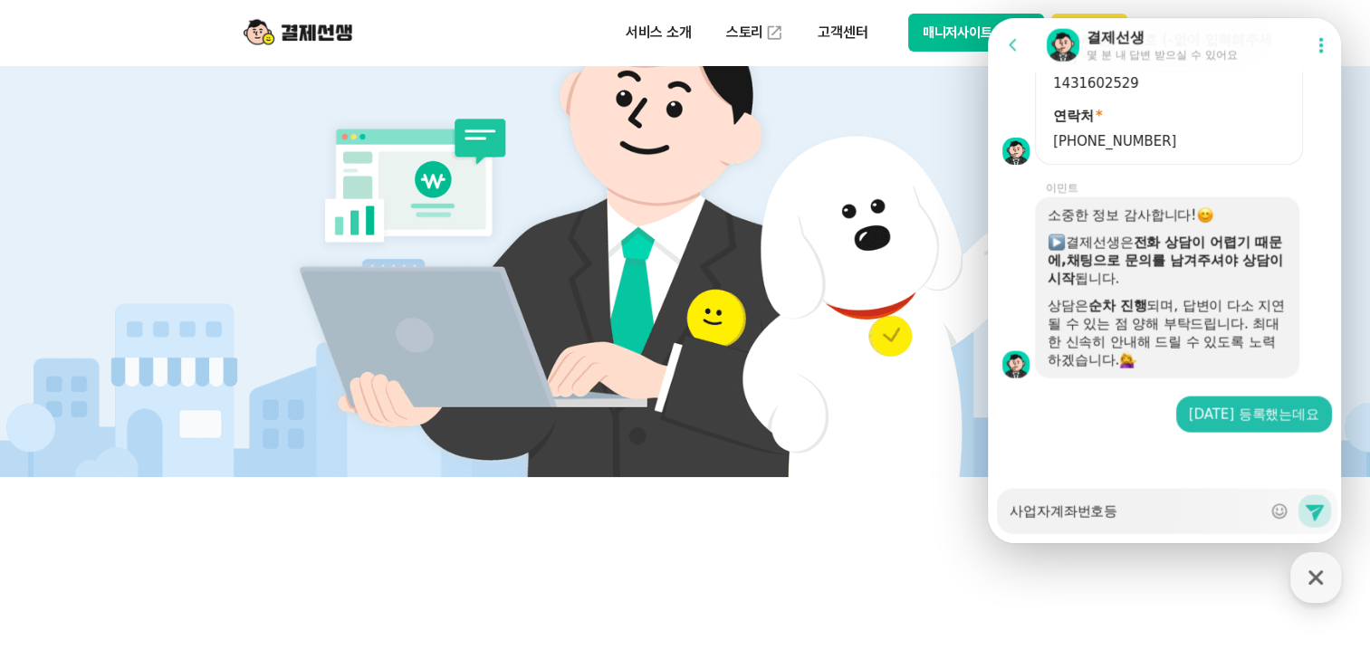
type textarea "x"
type textarea "사업자계좌번호등로"
type textarea "x"
type textarea "사업자계좌번호등록"
type textarea "x"
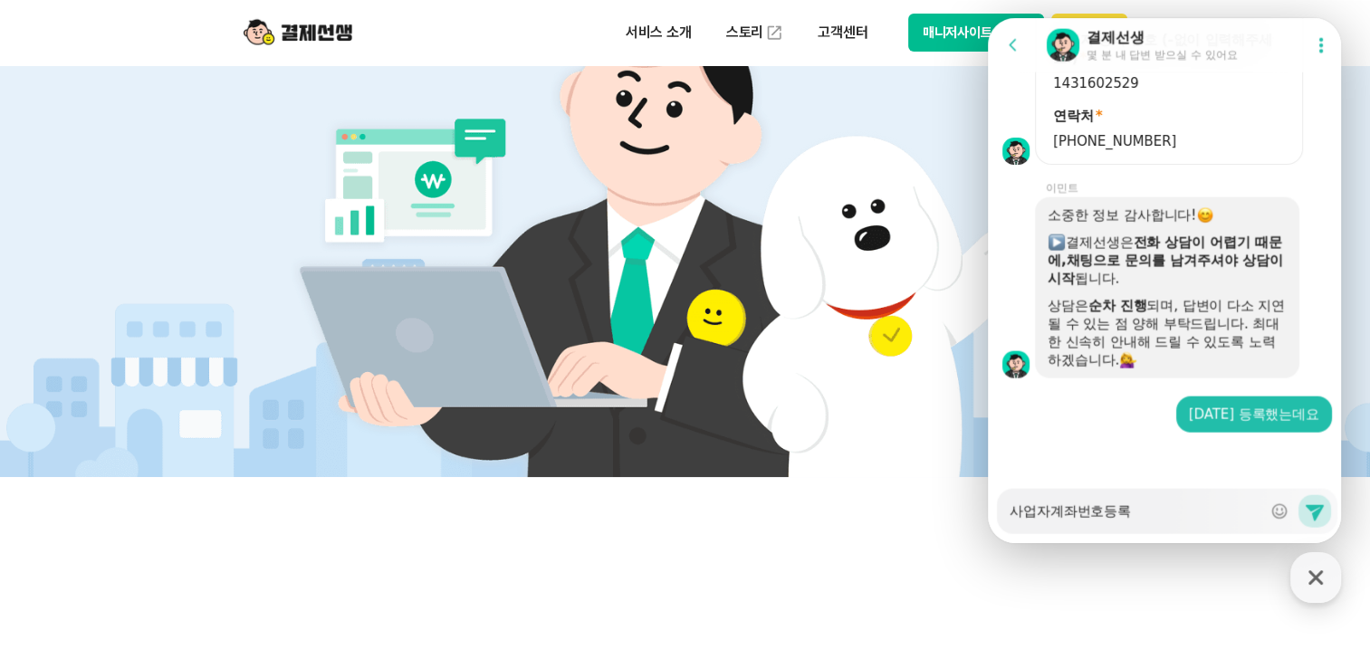
type textarea "사업자계좌번호등록ㅇ"
type textarea "x"
type textarea "사업자계좌번호등록으"
type textarea "x"
type textarea "사업자계좌번호등록은"
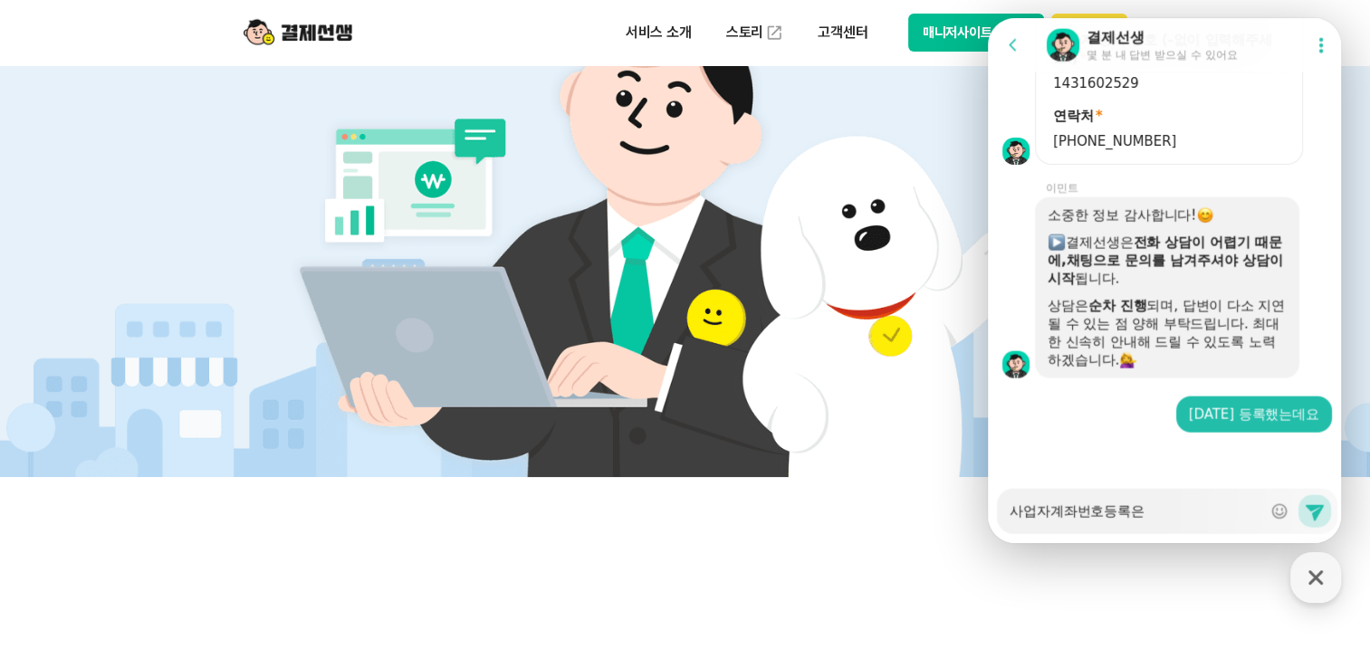
type textarea "x"
type textarea "사업자계좌번호등록은"
type textarea "x"
type textarea "사업자계좌번호등록은 ㅇ"
type textarea "x"
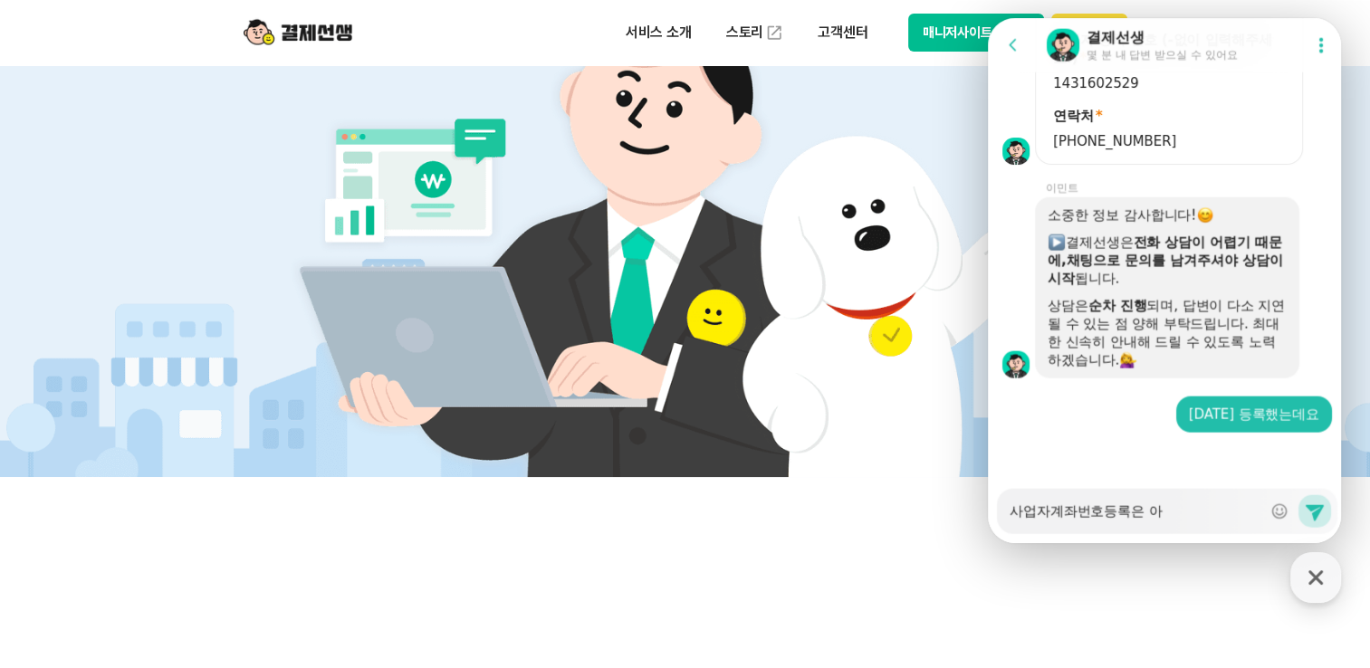
type textarea "사업자계좌번호등록은 안"
type textarea "x"
type textarea "사업자계좌번호등록은 않"
type textarea "x"
type textarea "사업자계좌번호등록은 안해"
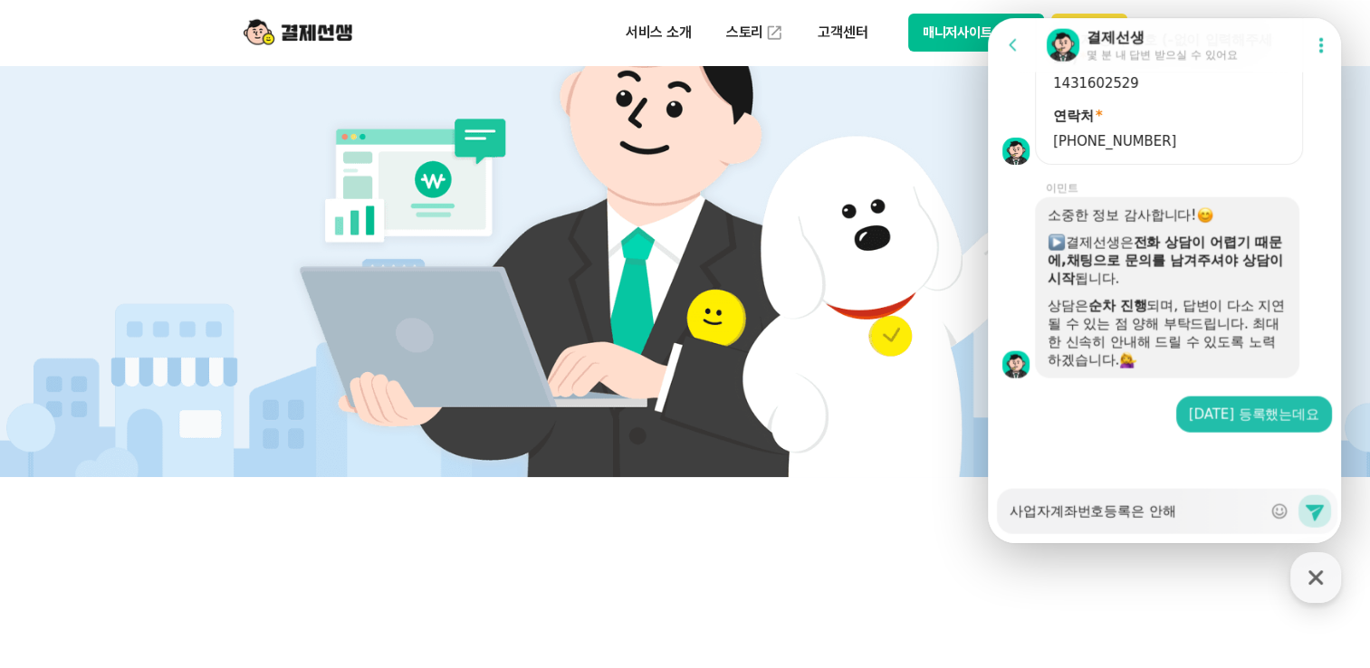
type textarea "x"
type textarea "사업자계좌번호등록은 안했"
type textarea "x"
type textarea "사업자계좌번호등록은 안했ㄱ"
type textarea "x"
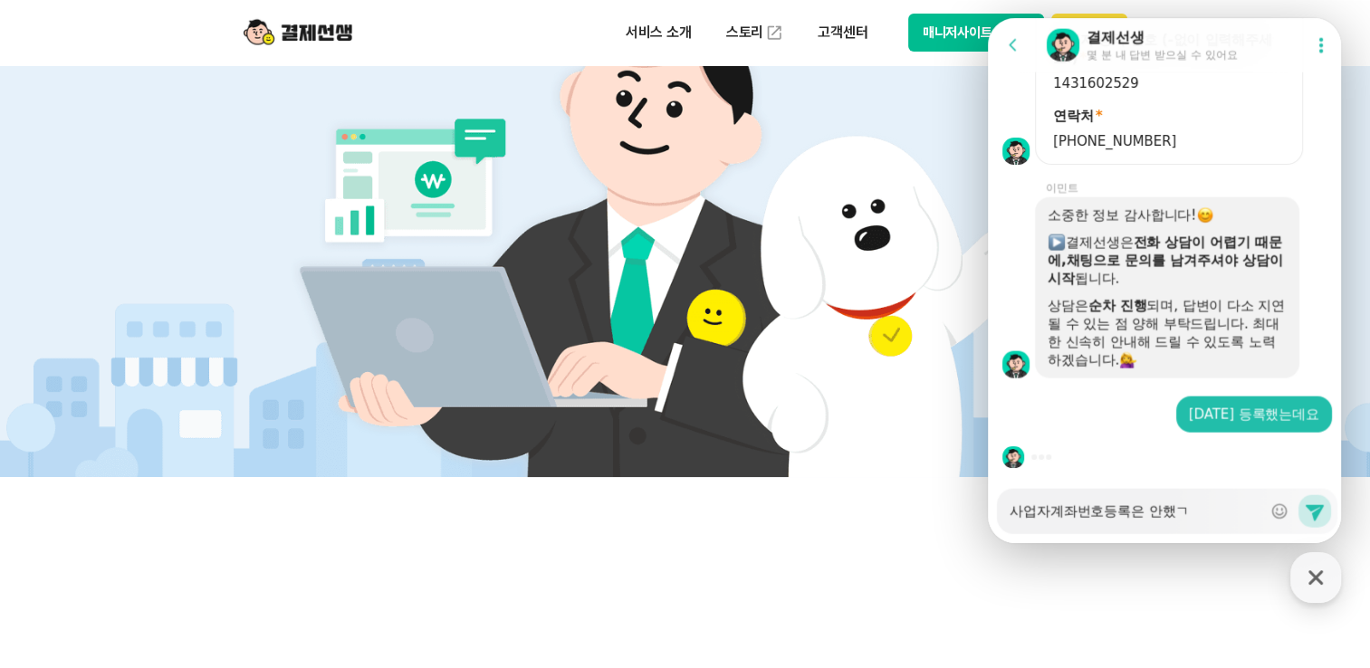
type textarea "사업자계좌번호등록은 안했거"
type textarea "x"
type textarea "사업자계좌번호등록은 안했걷"
type textarea "x"
type textarea "사업자계좌번호등록은 안했거든"
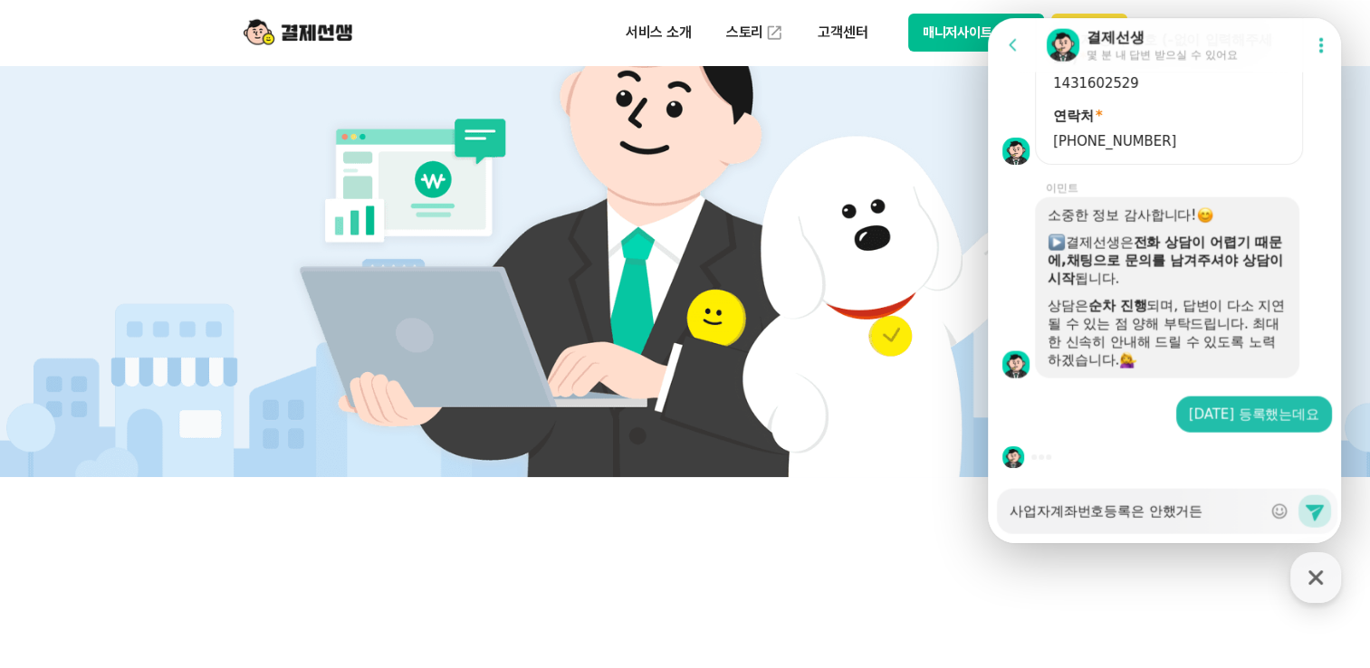
type textarea "x"
type textarea "사업자계좌번호등록은 안했거든ㅇ"
type textarea "x"
type textarea "사업자계좌번호등록은 안했거든요"
type textarea "x"
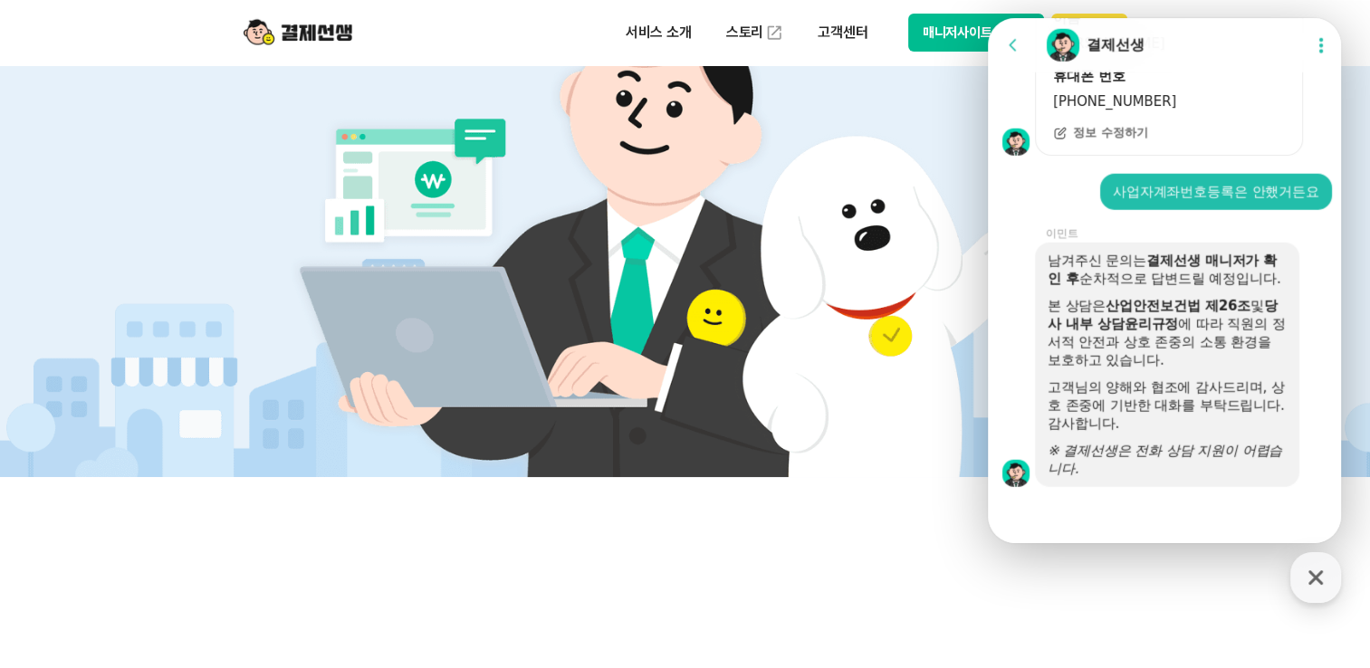
scroll to position [4895, 0]
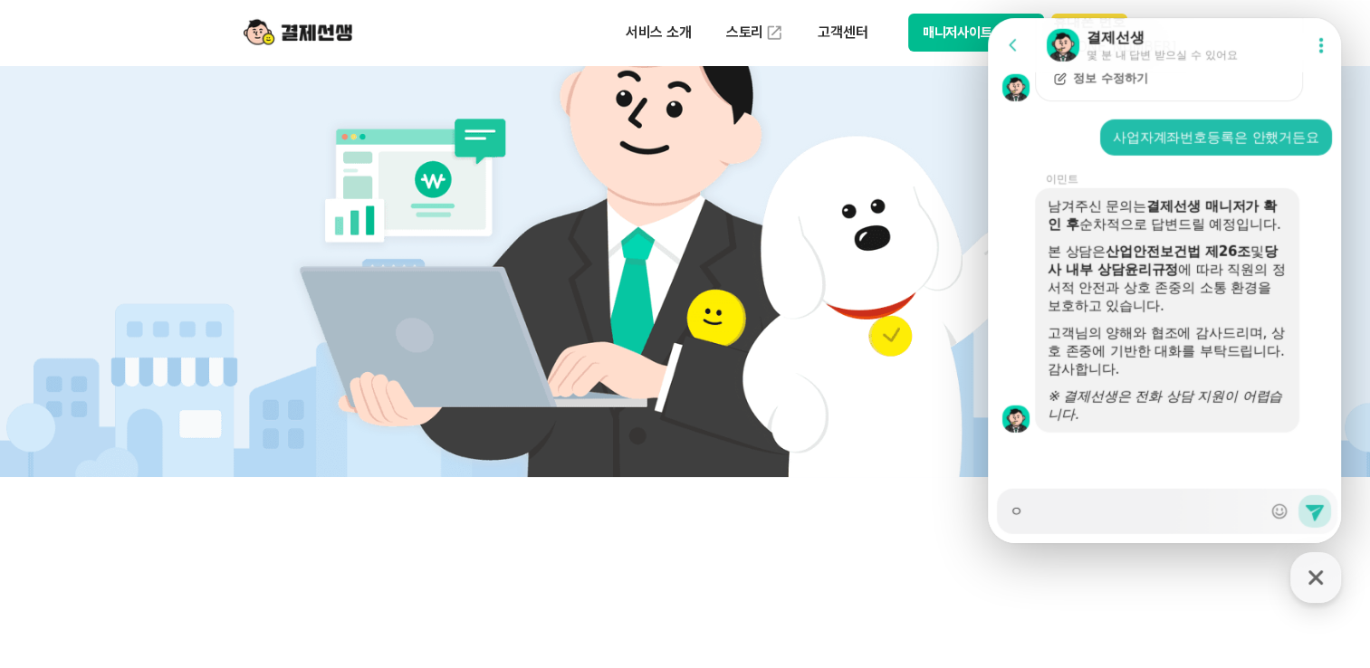
type textarea "x"
type textarea "ㅇ"
type textarea "x"
type textarea "이"
type textarea "x"
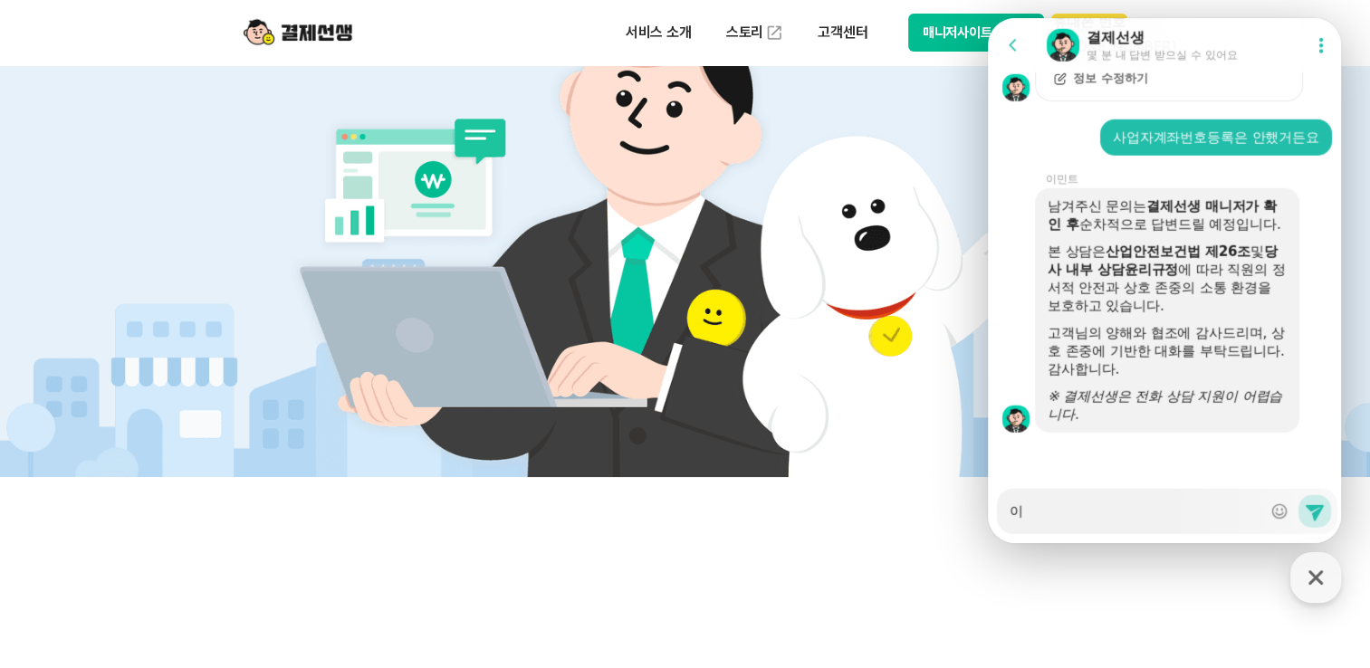
type textarea "입"
type textarea "x"
type textarea "입ㄱ"
type textarea "x"
type textarea "입금"
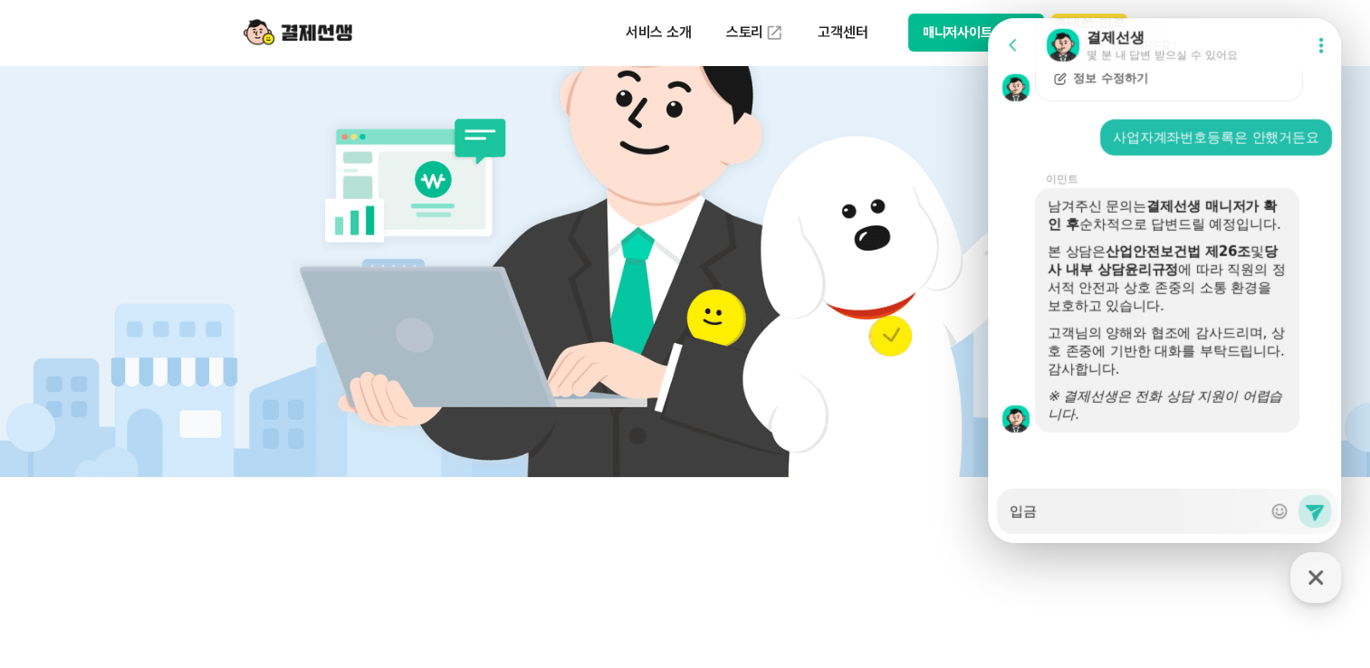
type textarea "x"
type textarea "입금ㅂ"
type textarea "x"
type textarea "입금바"
type textarea "x"
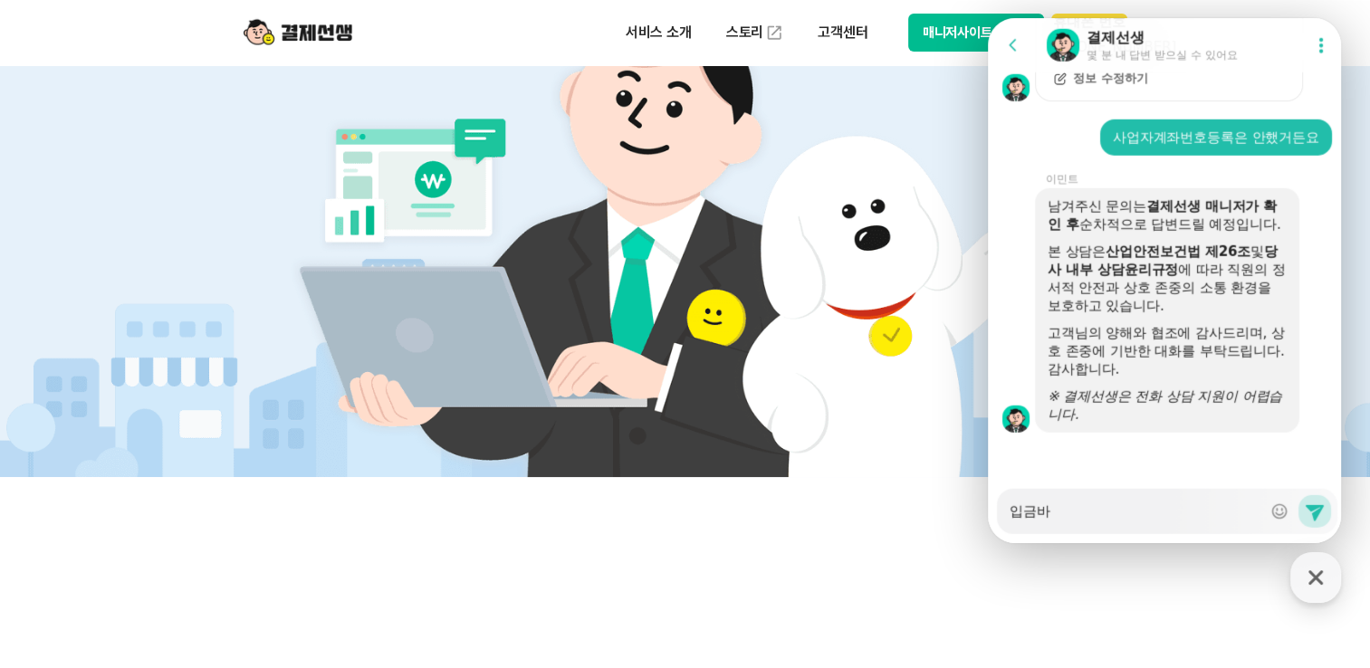
type textarea "입금받"
type textarea "x"
type textarea "입금받ㅇ"
type textarea "x"
type textarea "입금받으"
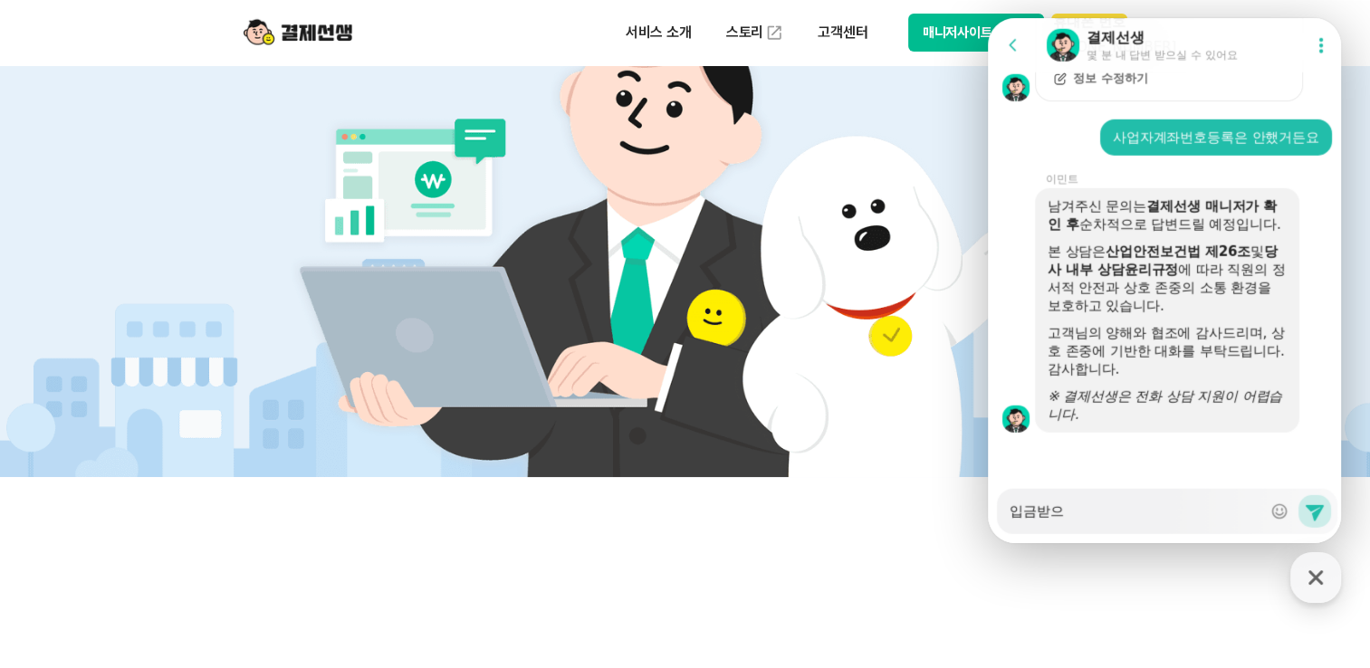
type textarea "x"
type textarea "입금받을"
type textarea "x"
type textarea "입금받을"
type textarea "x"
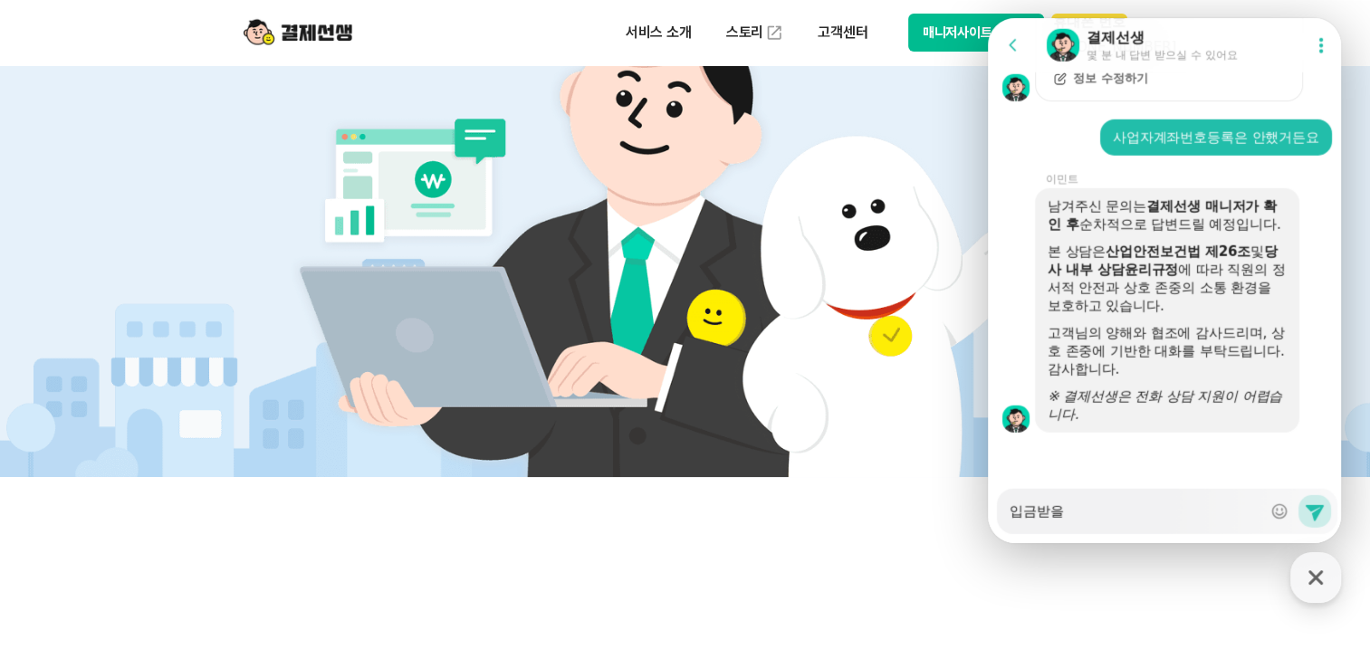
type textarea "입금받을 ㅈ"
type textarea "x"
type textarea "입금받을 주"
type textarea "x"
type textarea "입금받을 줏"
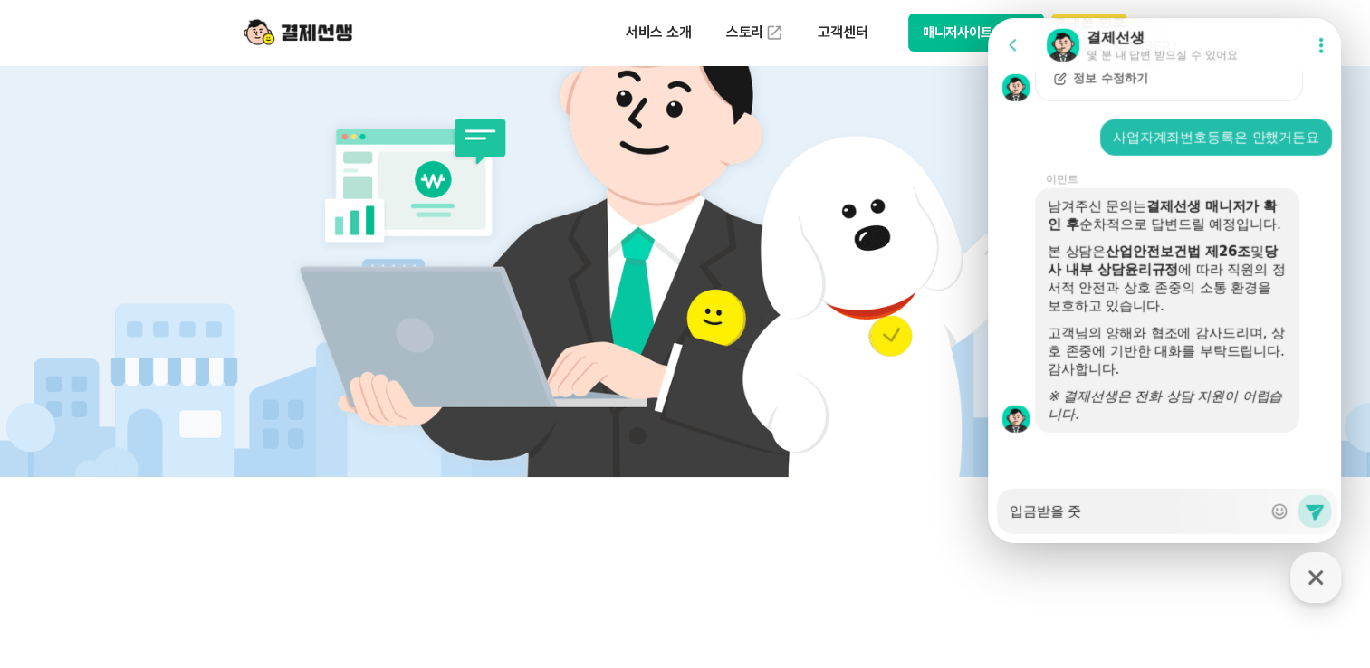
type textarea "x"
type textarea "입금받을 주소"
type textarea "x"
type textarea "입금받을 주ㅅ"
type textarea "x"
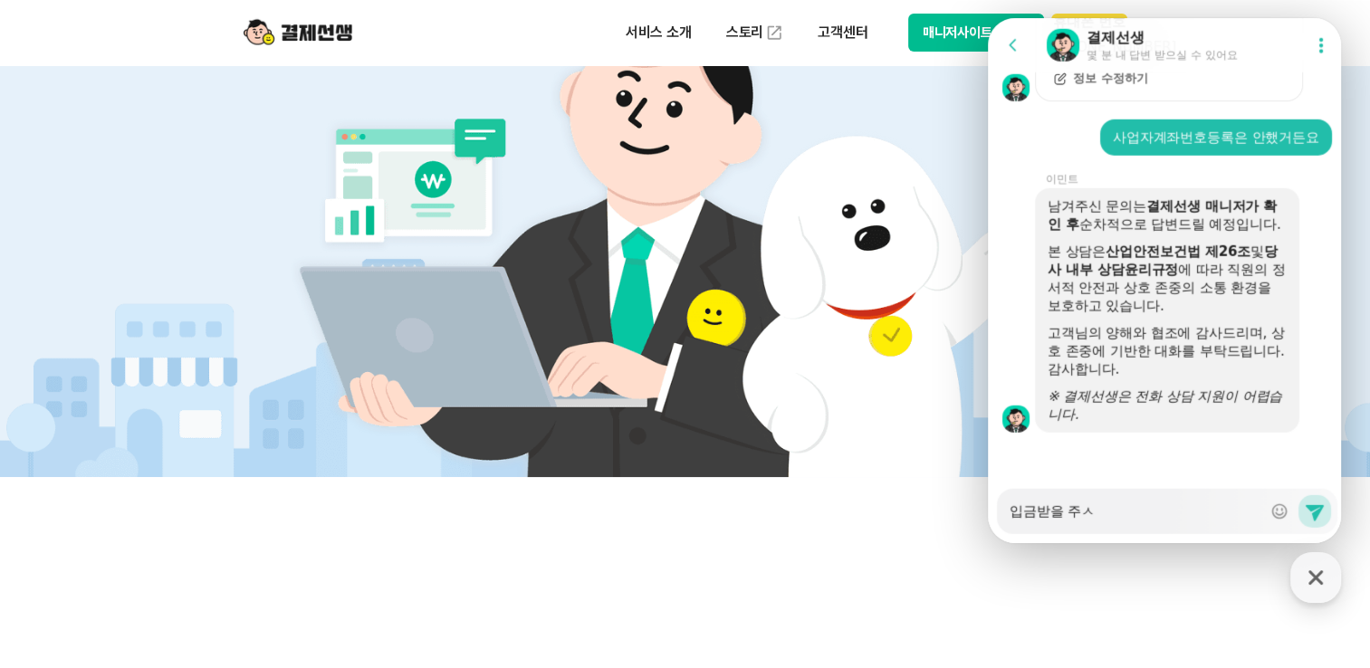
type textarea "입금받을 주"
type textarea "x"
type textarea "입금받을"
type textarea "x"
type textarea "입금받을 ㄱ"
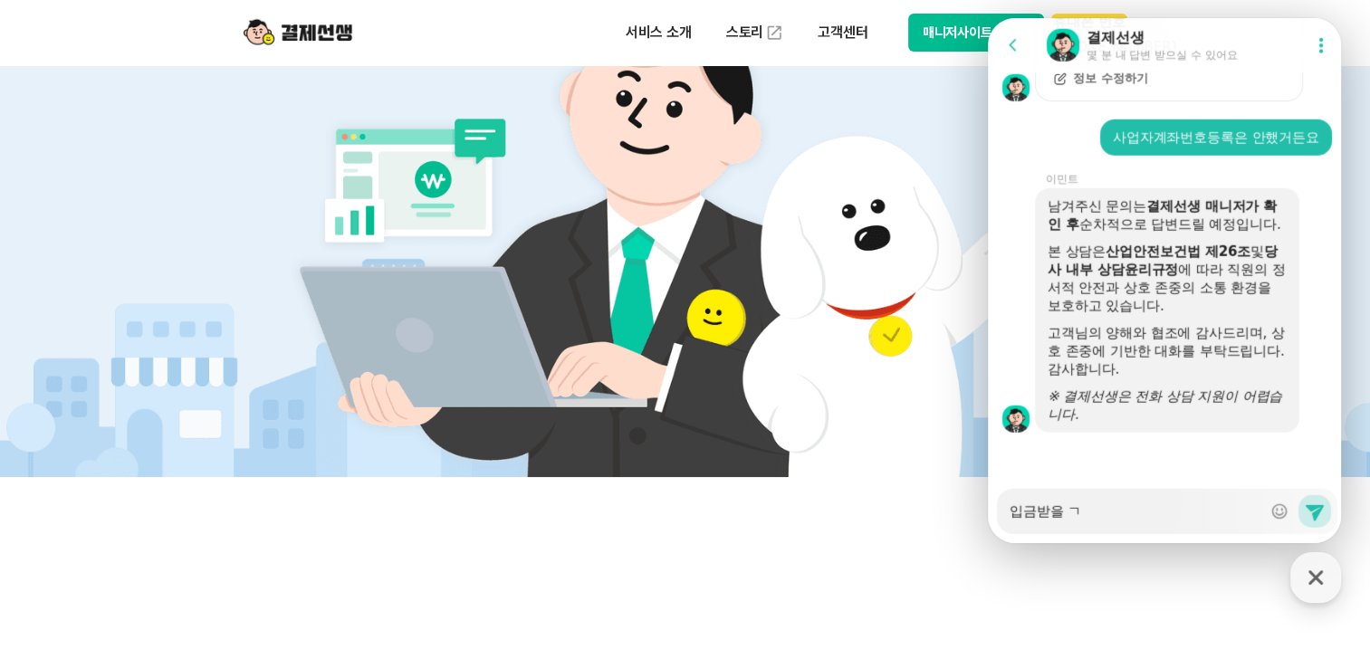
type textarea "x"
type textarea "입금받을 계"
type textarea "x"
type textarea "입금받을 곚"
type textarea "x"
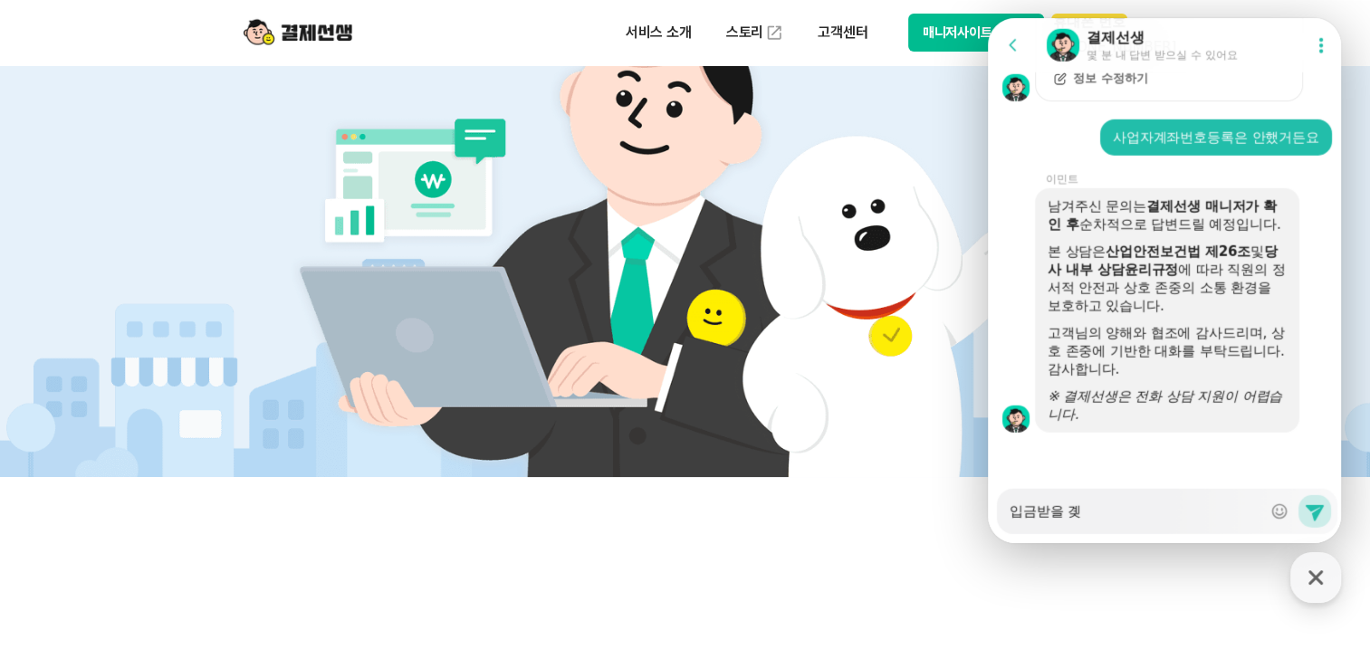
type textarea "입금받을 계조"
type textarea "x"
type textarea "입금받을 계좌"
type textarea "x"
type textarea "입금받을 계좔"
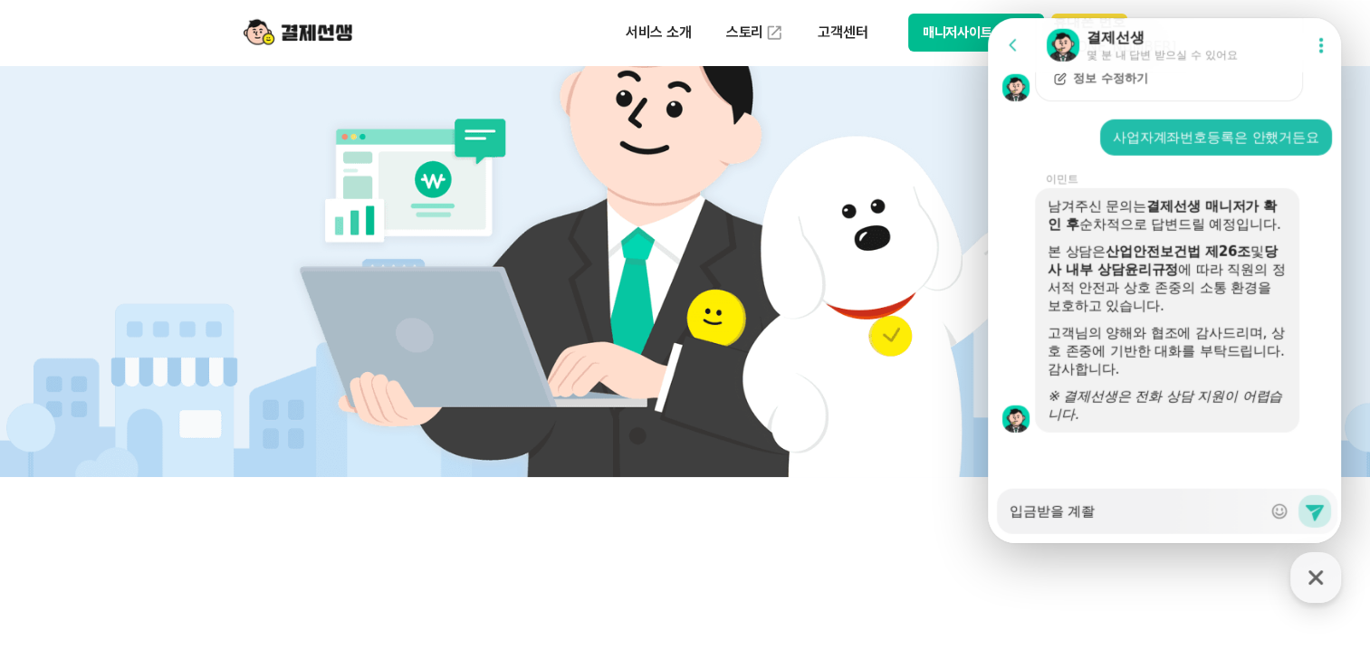
type textarea "x"
type textarea "입금받을 계좌르"
type textarea "x"
type textarea "입금받을 계좌를"
type textarea "x"
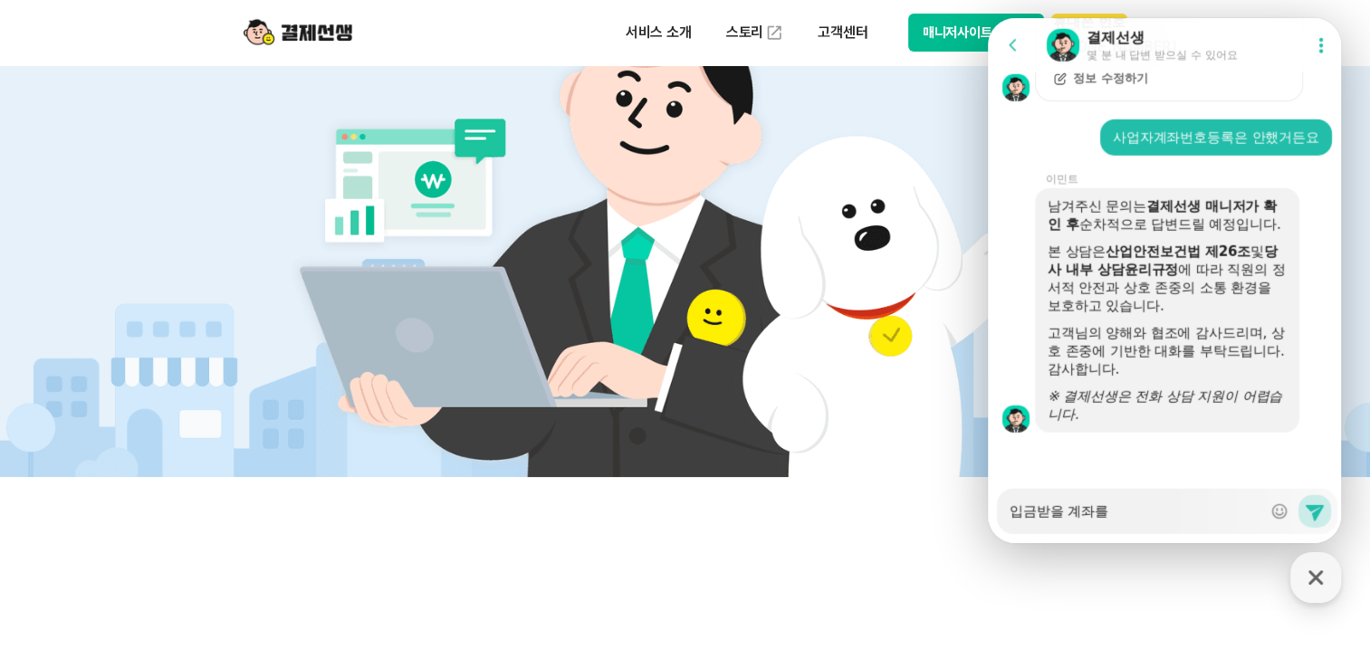
type textarea "입금받을 계좌를"
type textarea "x"
type textarea "입금받을 계좌를 ㅇ"
type textarea "x"
type textarea "입금받을 계좌를 어"
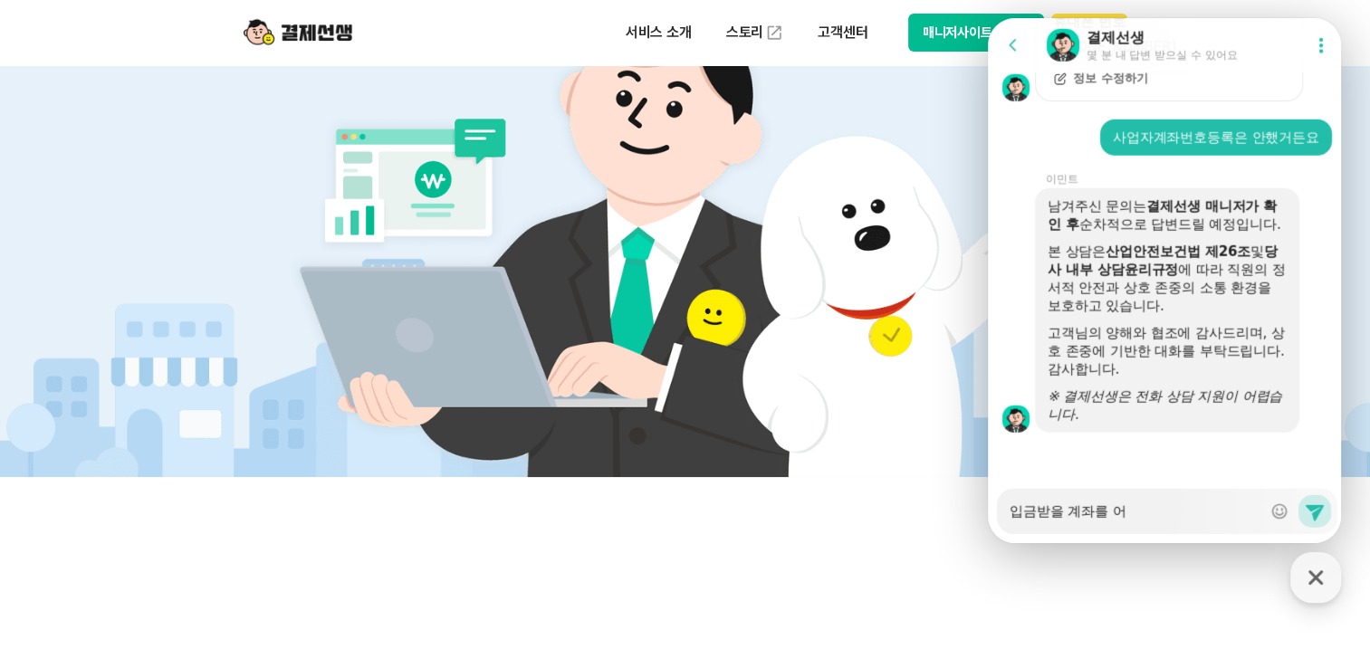
type textarea "x"
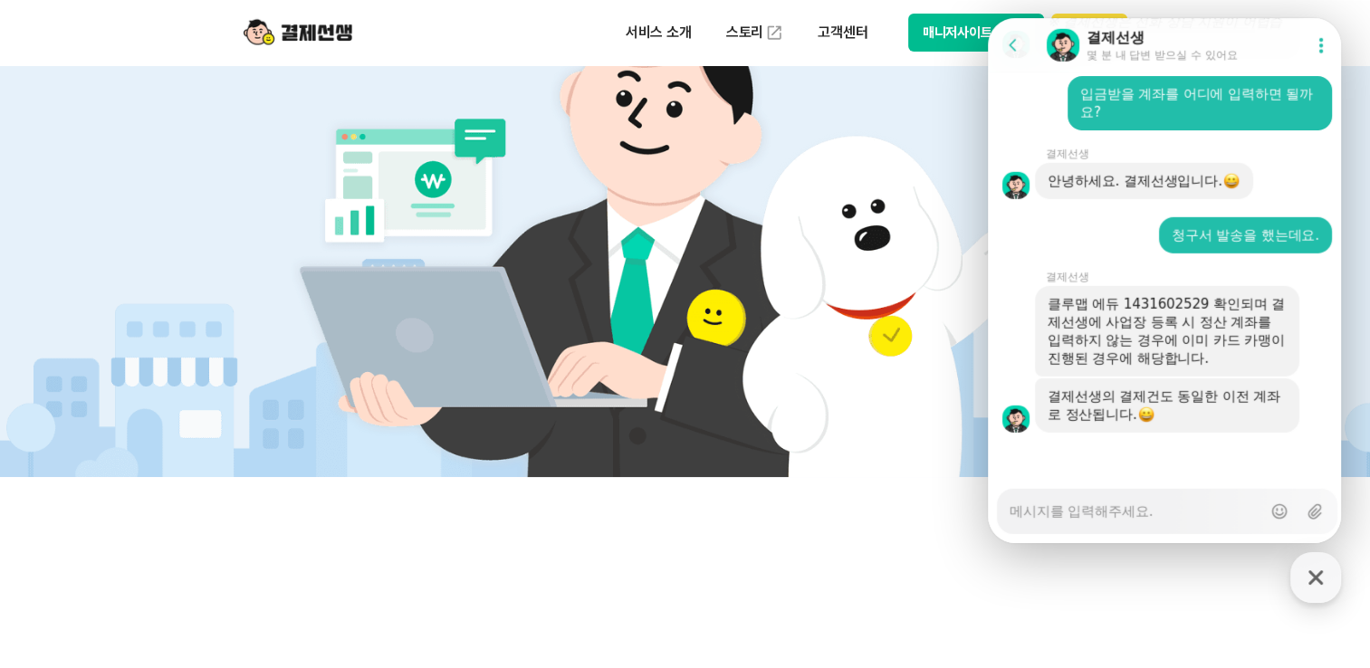
scroll to position [5270, 0]
click at [1076, 511] on textarea "Messenger Input Textarea" at bounding box center [1135, 505] width 252 height 31
click at [1123, 512] on textarea "동일한 계좌확인이 가능할까요?" at bounding box center [1135, 505] width 252 height 31
drag, startPoint x: 1054, startPoint y: 510, endPoint x: 998, endPoint y: 511, distance: 55.2
click at [999, 511] on div "Messenger Input Textarea 동일한 계좌확 가능할까요? Show emoji list Send new message" at bounding box center [1167, 511] width 340 height 45
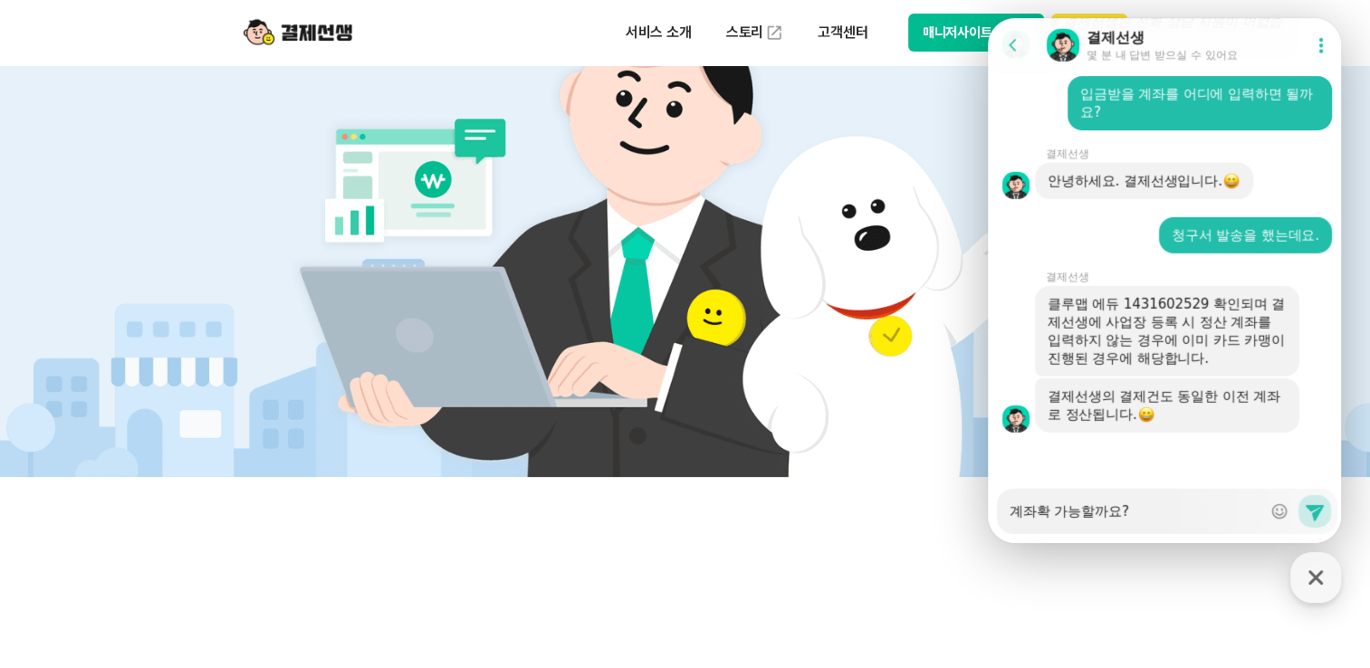
click at [1046, 510] on textarea "계좌확 가능할까요?" at bounding box center [1135, 505] width 252 height 31
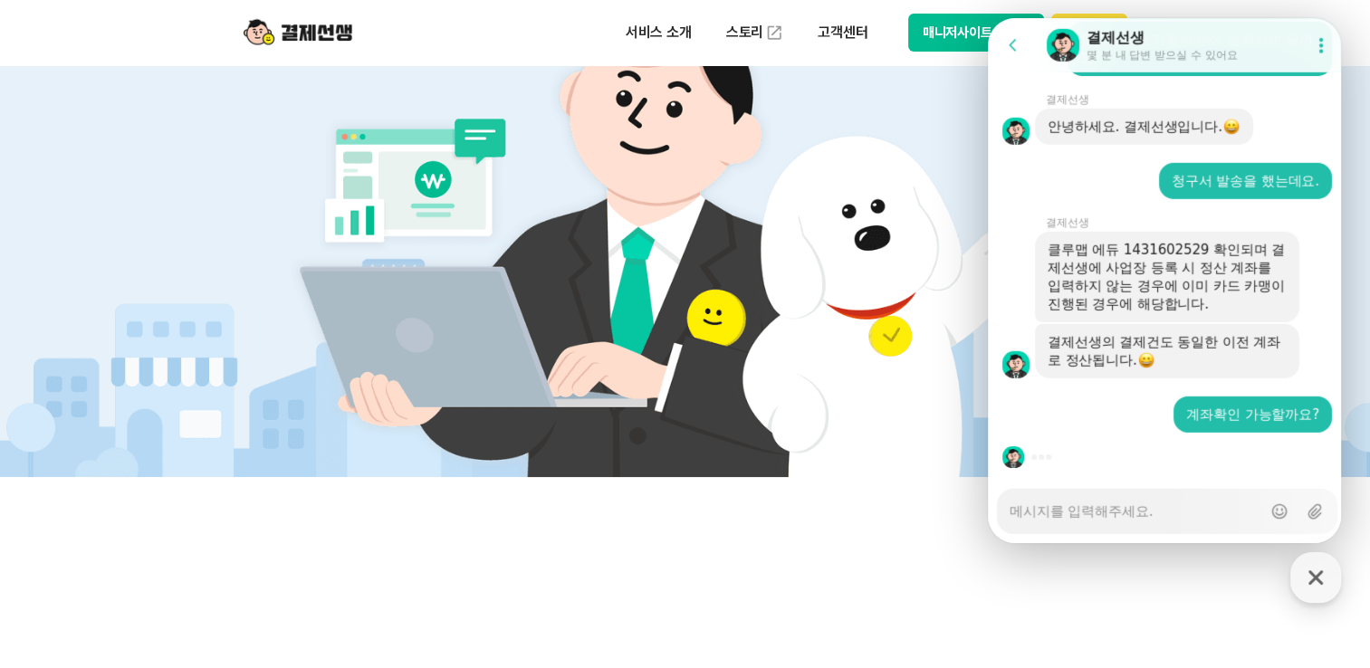
click at [1069, 517] on textarea "Messenger Input Textarea" at bounding box center [1135, 505] width 252 height 31
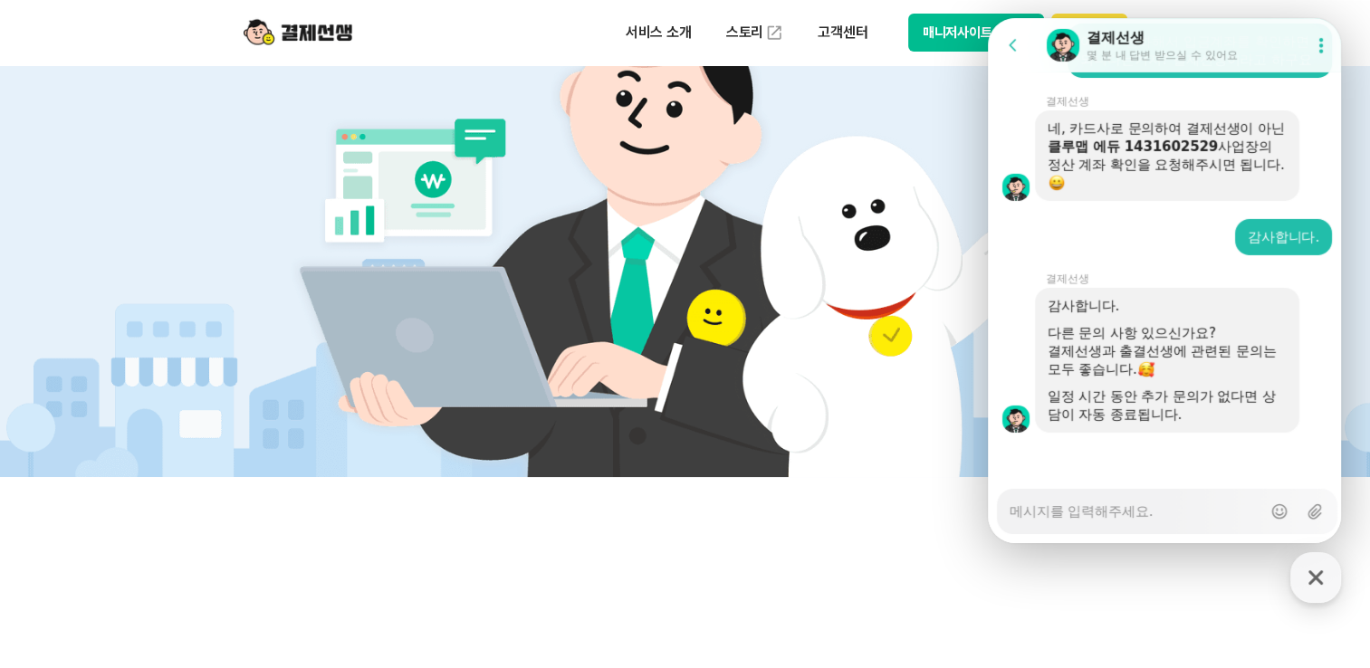
scroll to position [6039, 0]
